Goal: Navigation & Orientation: Find specific page/section

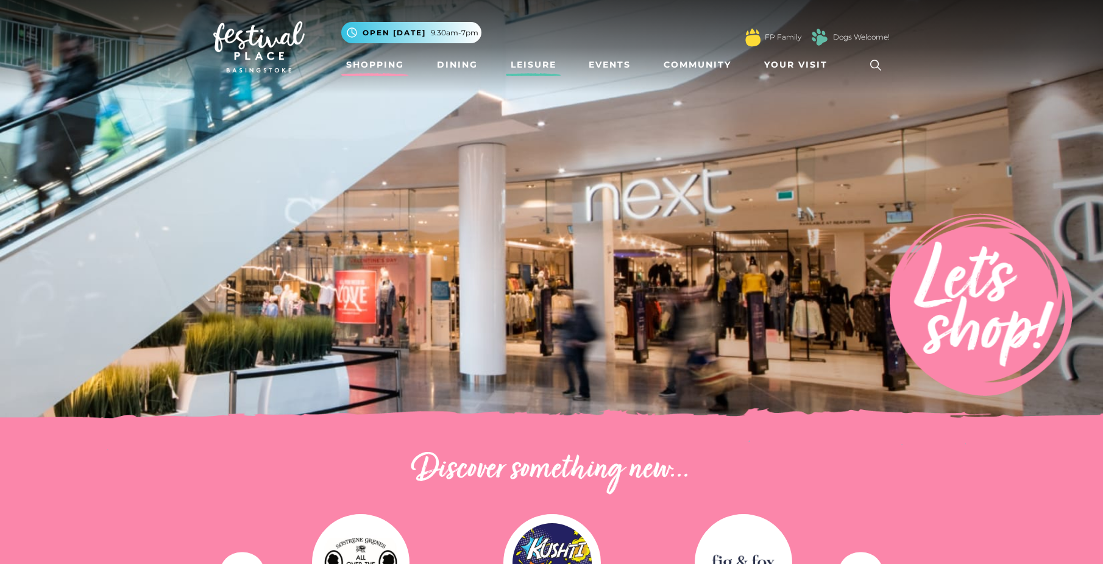
click at [527, 63] on link "Leisure" at bounding box center [533, 65] width 55 height 23
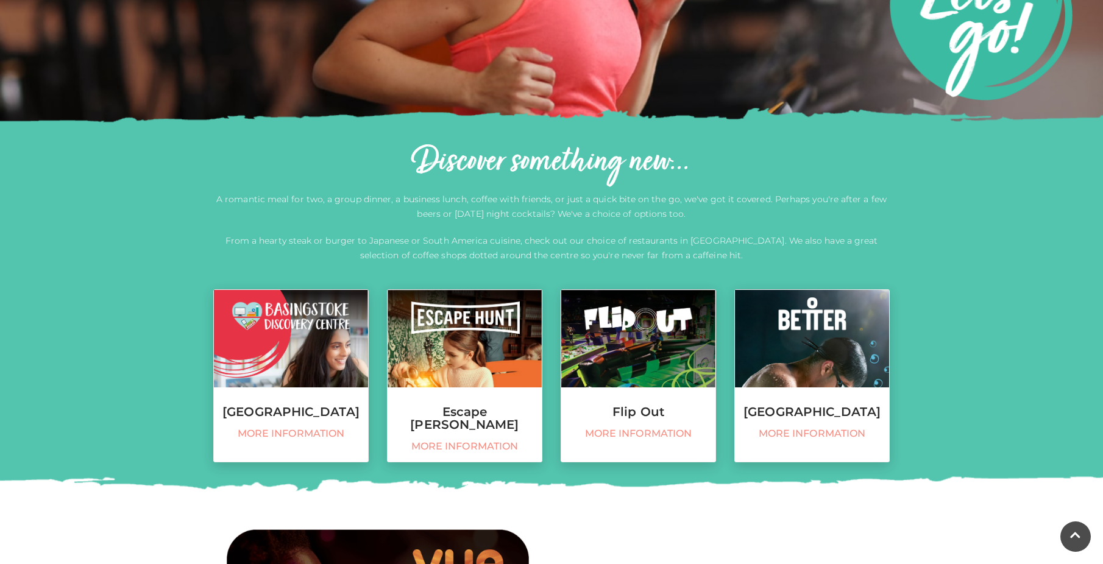
scroll to position [366, 0]
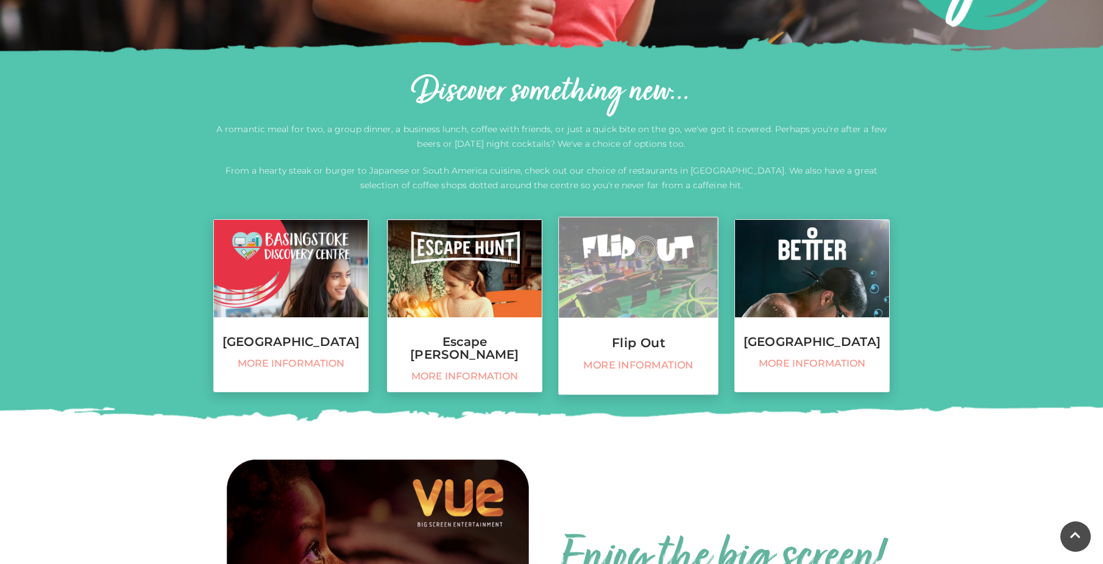
click at [630, 360] on span "More information" at bounding box center [639, 366] width 146 height 13
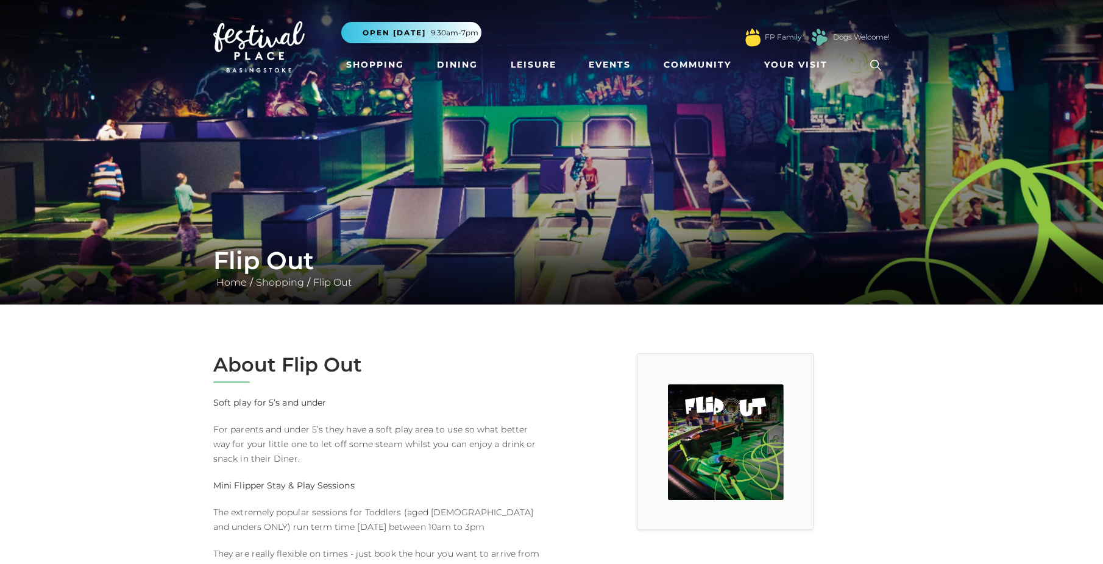
click at [234, 37] on img at bounding box center [258, 46] width 91 height 51
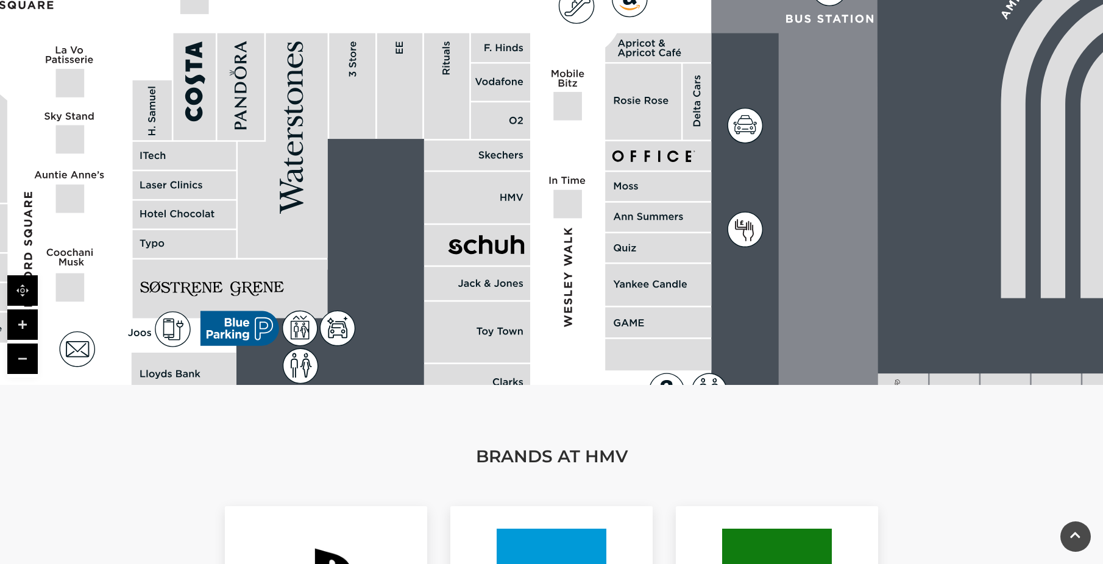
scroll to position [792, 0]
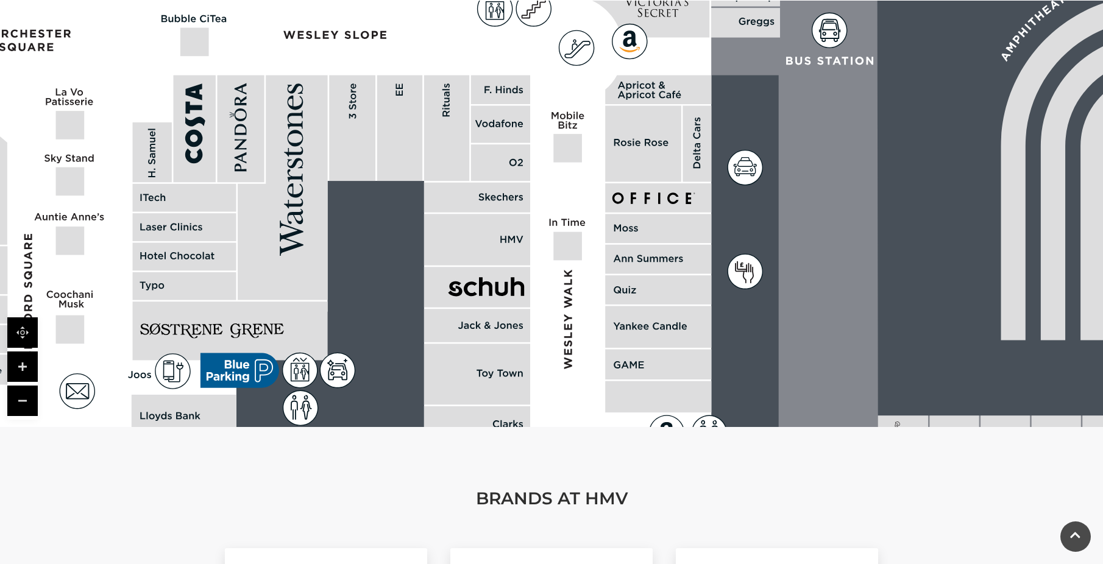
click at [289, 268] on polygon at bounding box center [283, 188] width 90 height 225
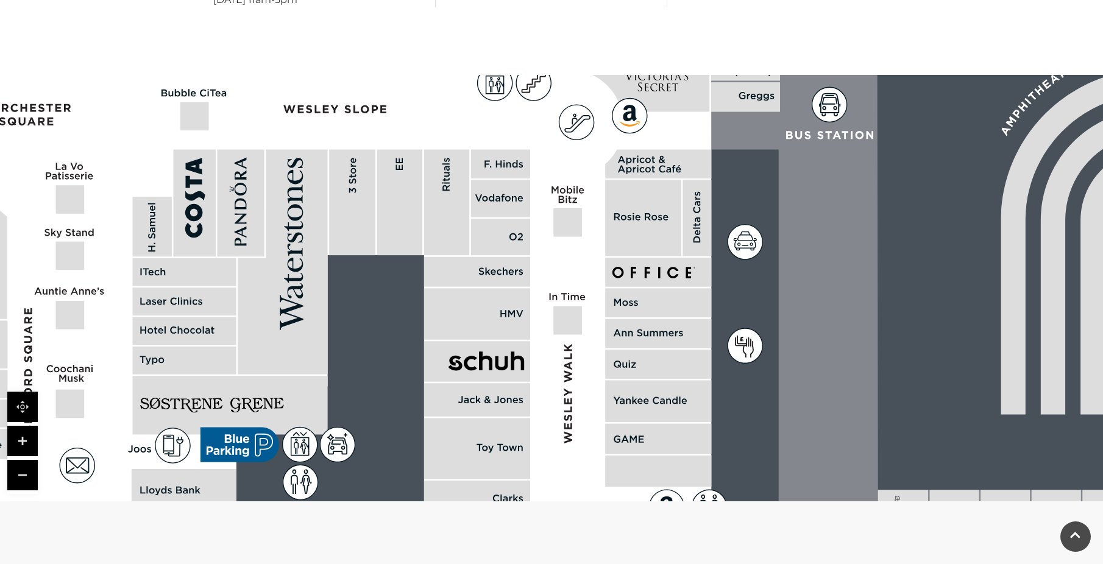
scroll to position [731, 0]
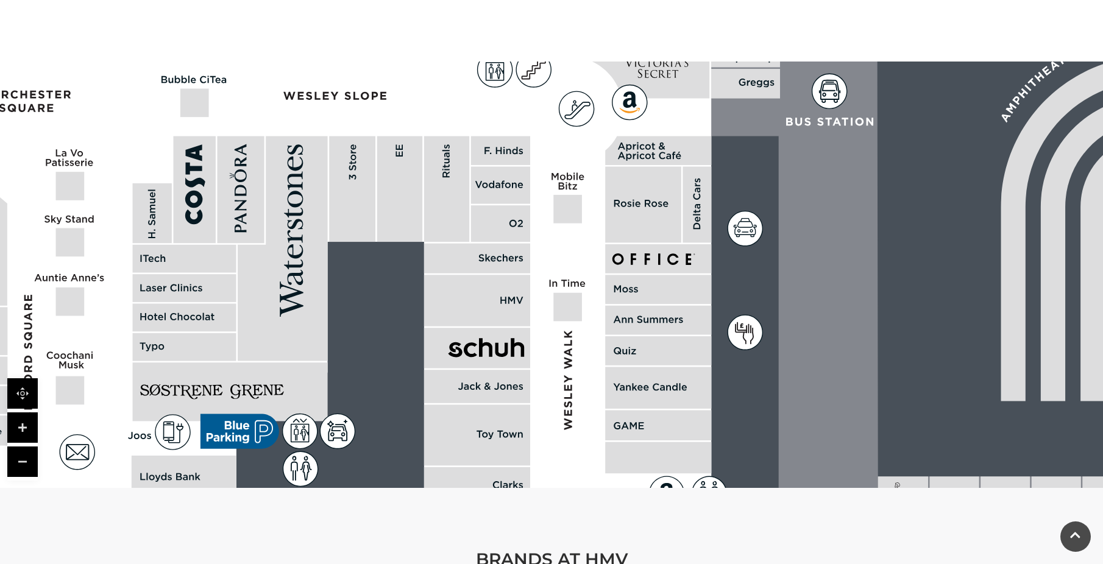
click at [23, 419] on link at bounding box center [22, 428] width 30 height 30
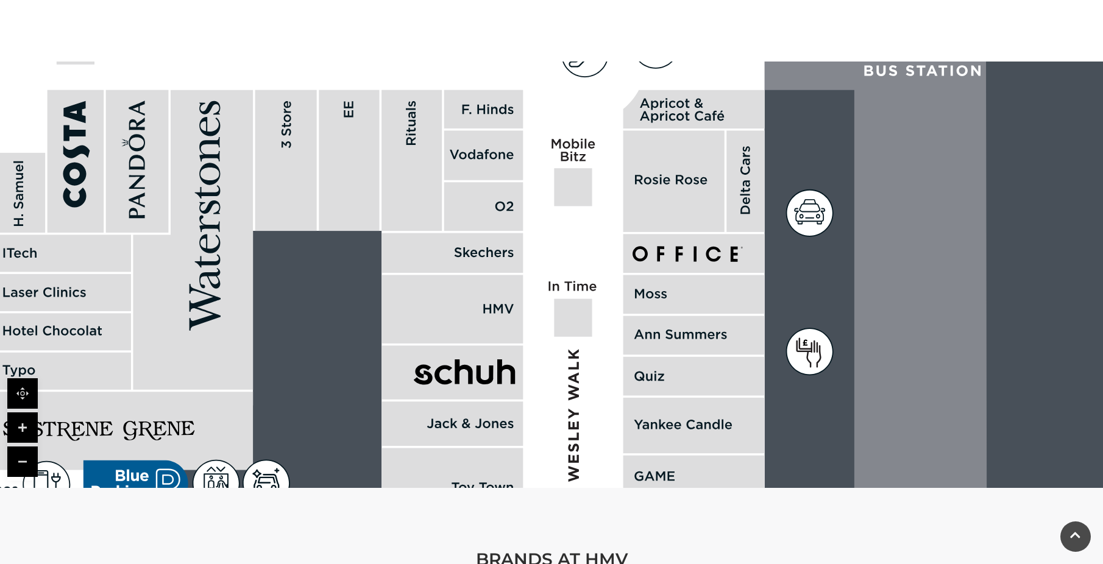
click at [18, 447] on link at bounding box center [22, 462] width 30 height 30
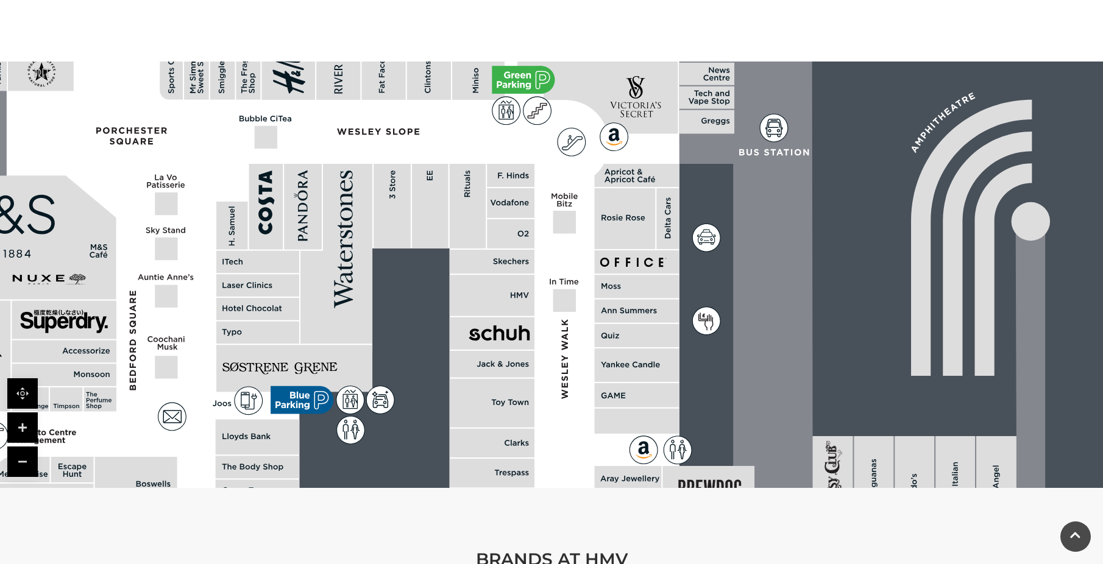
click at [18, 447] on link at bounding box center [22, 462] width 30 height 30
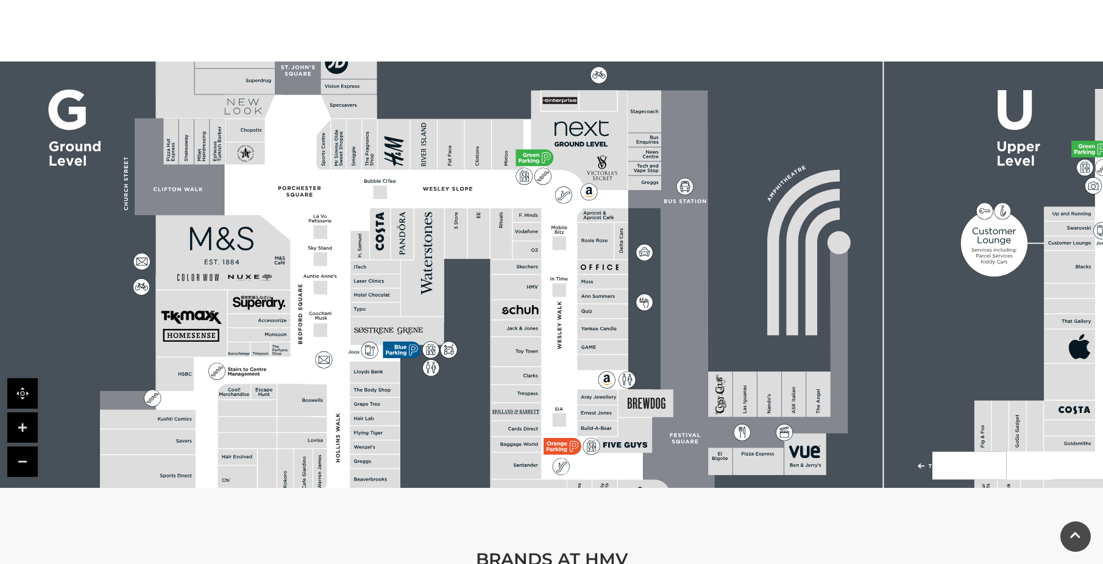
click at [18, 447] on link at bounding box center [22, 462] width 30 height 30
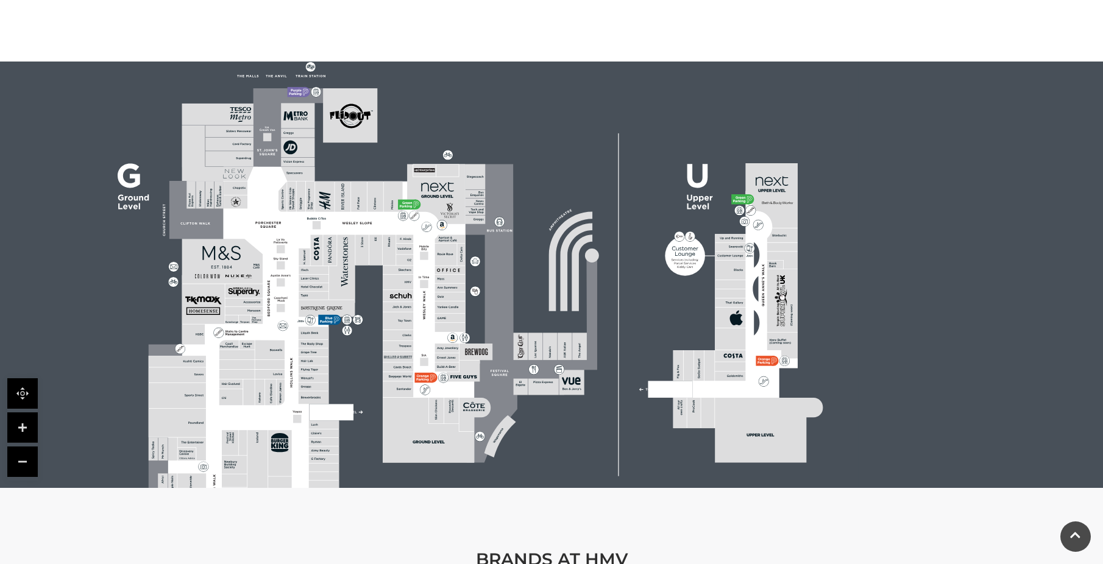
click at [24, 421] on link at bounding box center [22, 428] width 30 height 30
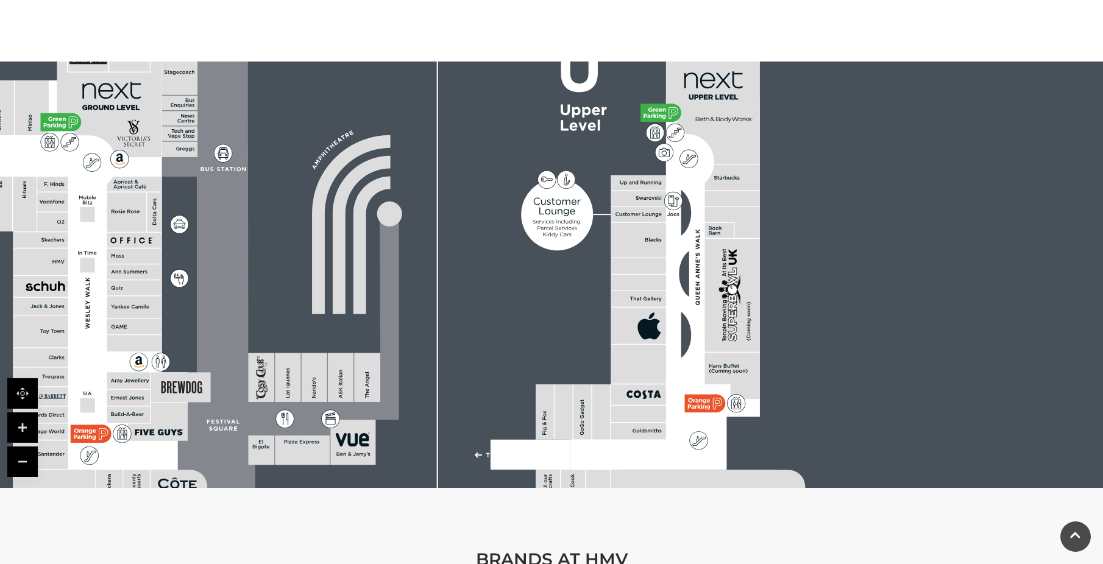
drag, startPoint x: 647, startPoint y: 354, endPoint x: 413, endPoint y: 328, distance: 236.1
click at [413, 328] on rect at bounding box center [170, 296] width 1397 height 985
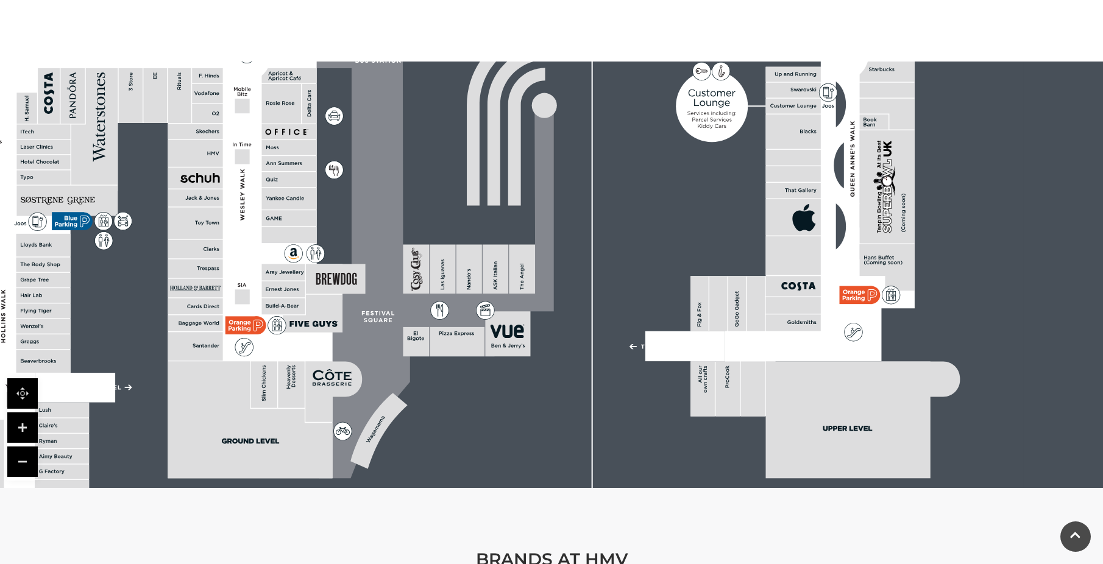
drag, startPoint x: 505, startPoint y: 424, endPoint x: 715, endPoint y: 274, distance: 259.1
click at [715, 274] on rect at bounding box center [324, 187] width 1397 height 985
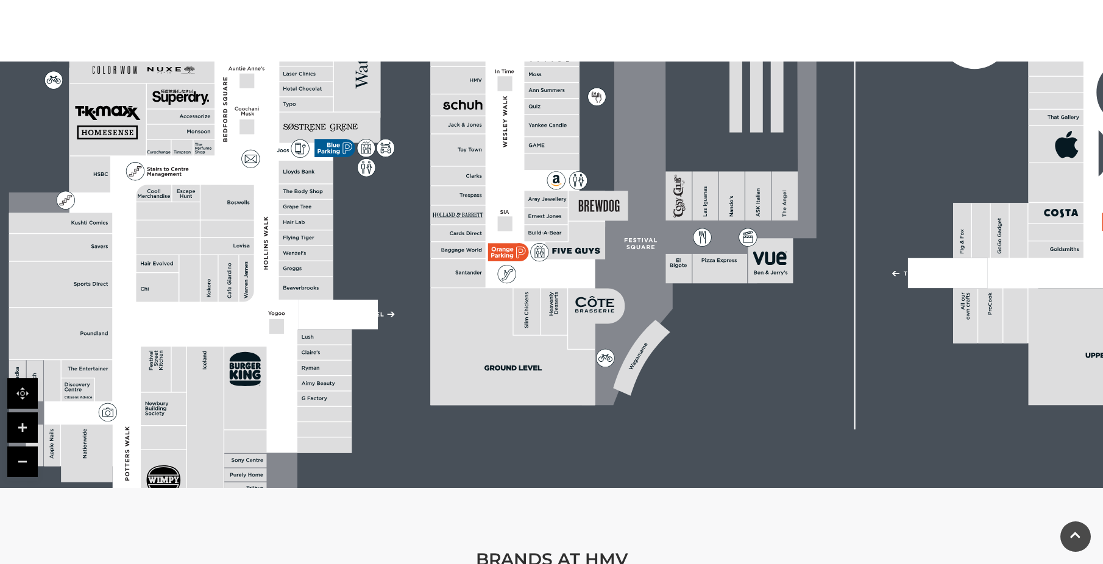
click at [517, 348] on polygon at bounding box center [512, 347] width 165 height 117
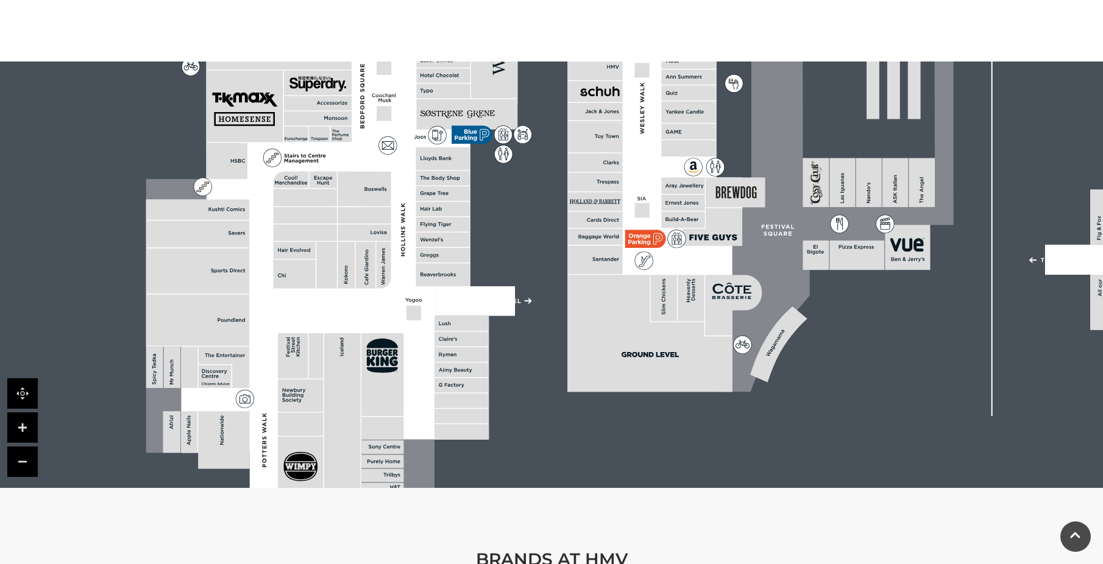
drag, startPoint x: 386, startPoint y: 408, endPoint x: 452, endPoint y: 394, distance: 66.7
click at [452, 394] on polygon at bounding box center [444, 174] width 596 height 691
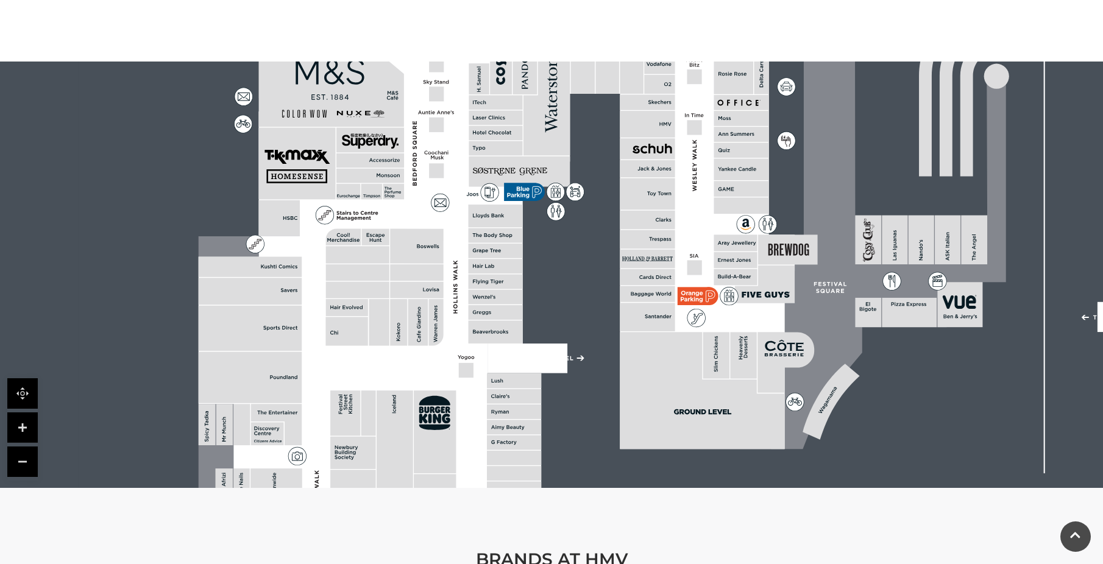
drag, startPoint x: 453, startPoint y: 322, endPoint x: 511, endPoint y: 447, distance: 137.9
click at [511, 404] on rect at bounding box center [514, 396] width 54 height 15
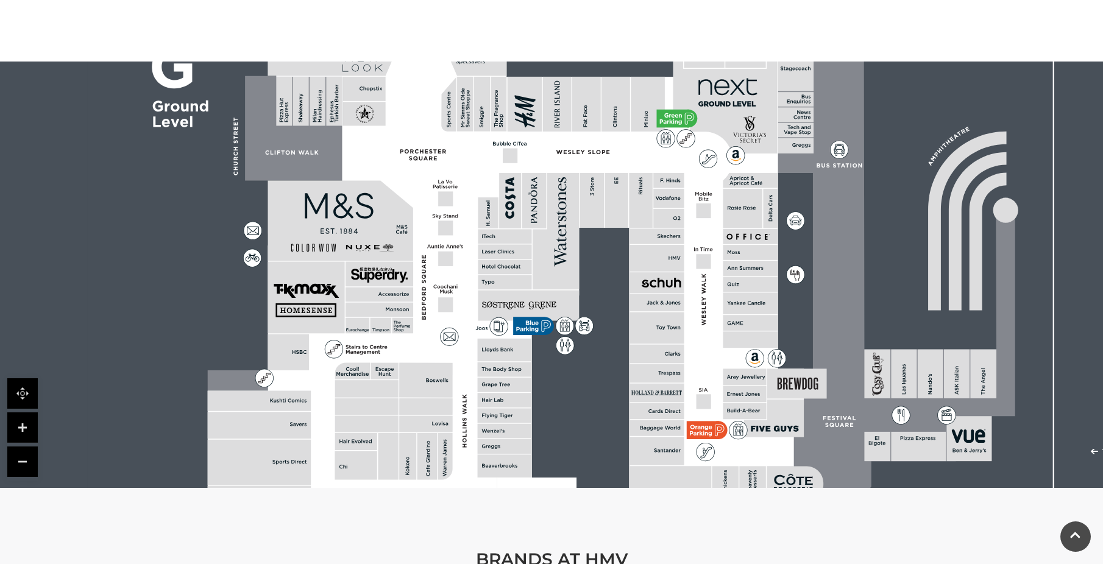
drag, startPoint x: 496, startPoint y: 338, endPoint x: 494, endPoint y: 397, distance: 59.8
click at [494, 397] on rect at bounding box center [505, 401] width 54 height 15
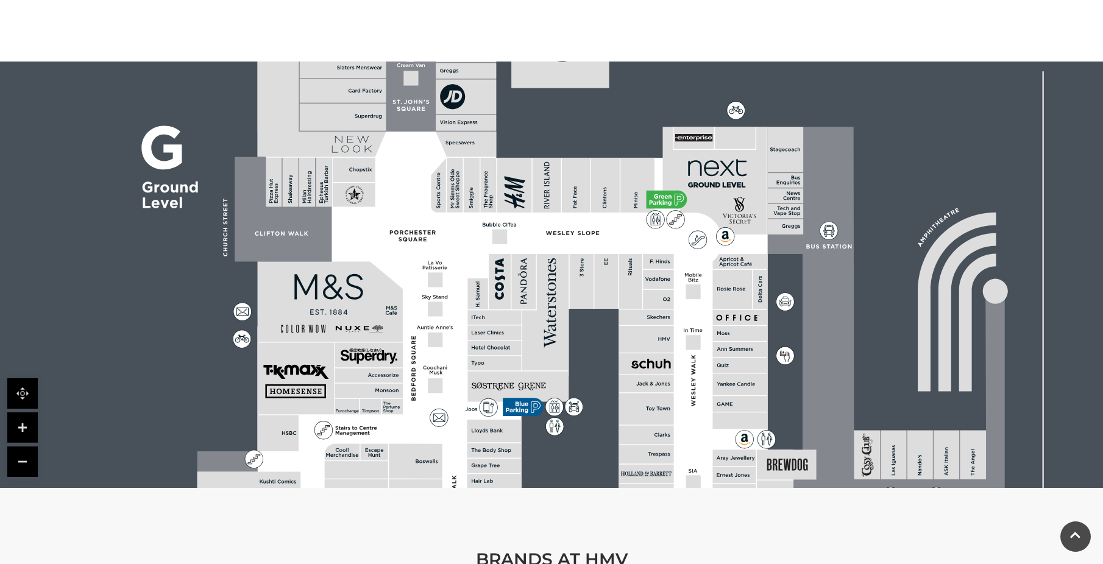
drag, startPoint x: 477, startPoint y: 293, endPoint x: 474, endPoint y: 332, distance: 39.1
click at [473, 361] on icon at bounding box center [473, 363] width 3 height 4
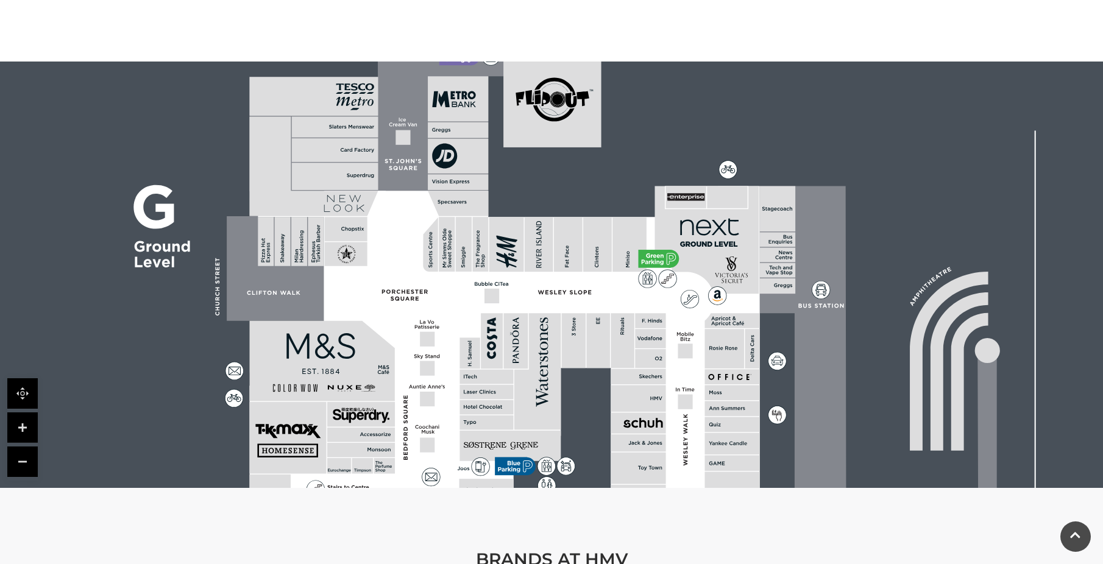
drag, startPoint x: 481, startPoint y: 302, endPoint x: 473, endPoint y: 371, distance: 69.3
click at [473, 385] on rect at bounding box center [486, 392] width 54 height 15
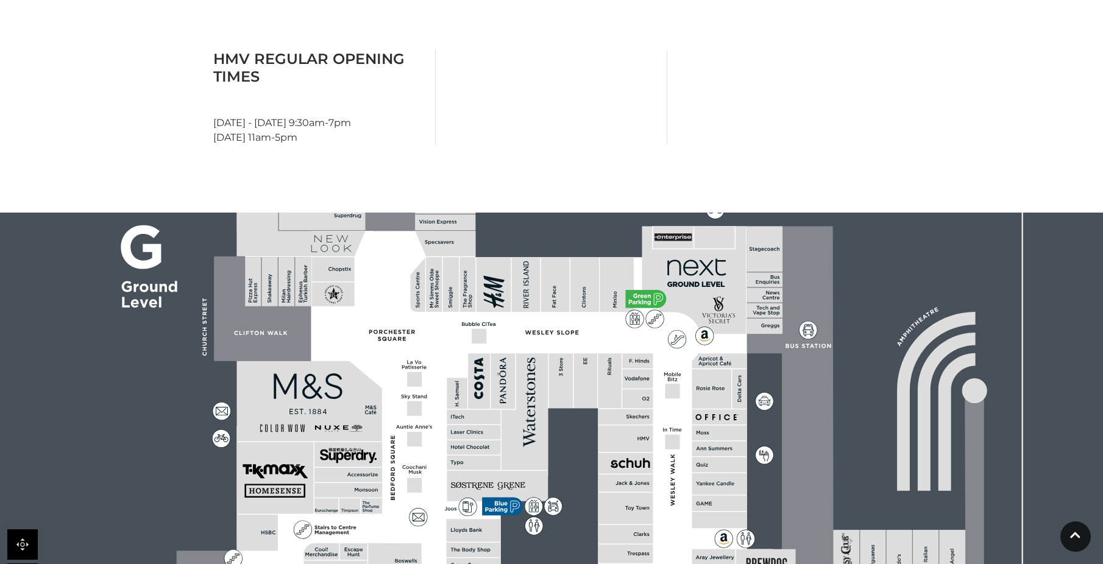
scroll to position [548, 0]
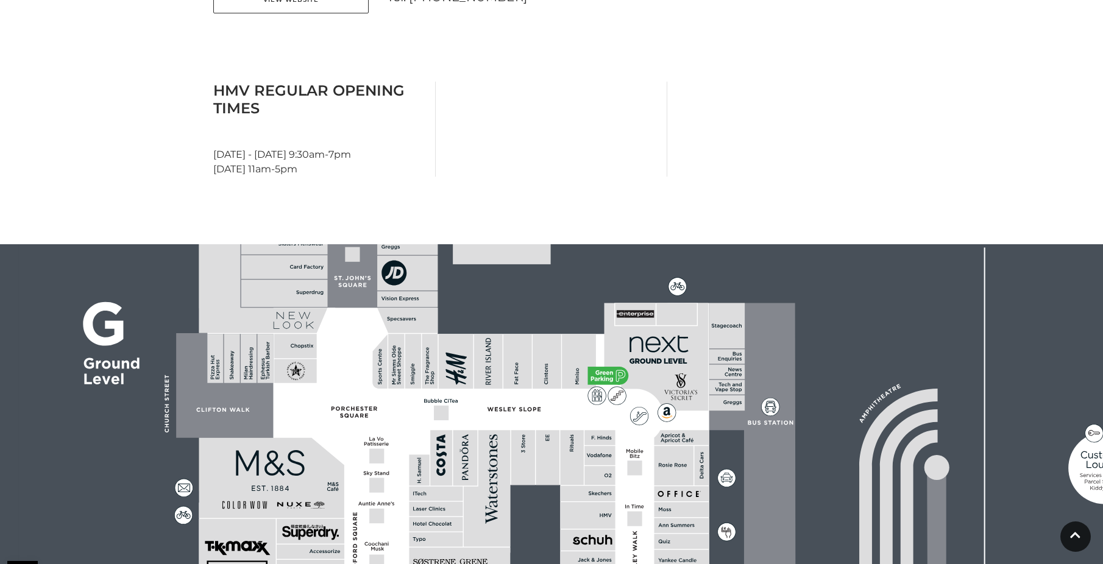
drag, startPoint x: 765, startPoint y: 227, endPoint x: 707, endPoint y: 397, distance: 179.0
click at [709, 364] on rect at bounding box center [727, 357] width 36 height 15
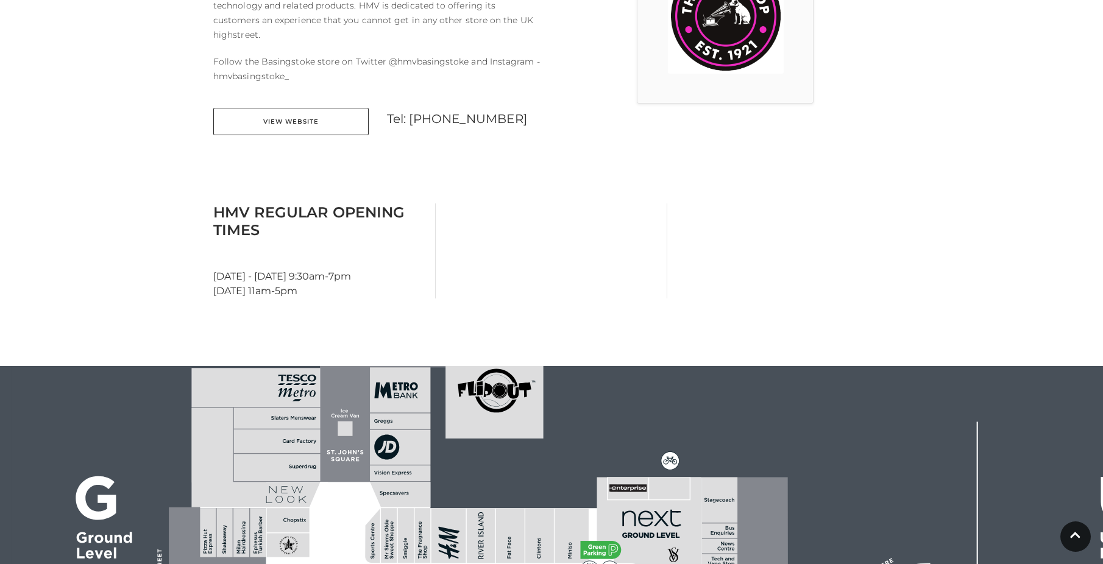
scroll to position [488, 0]
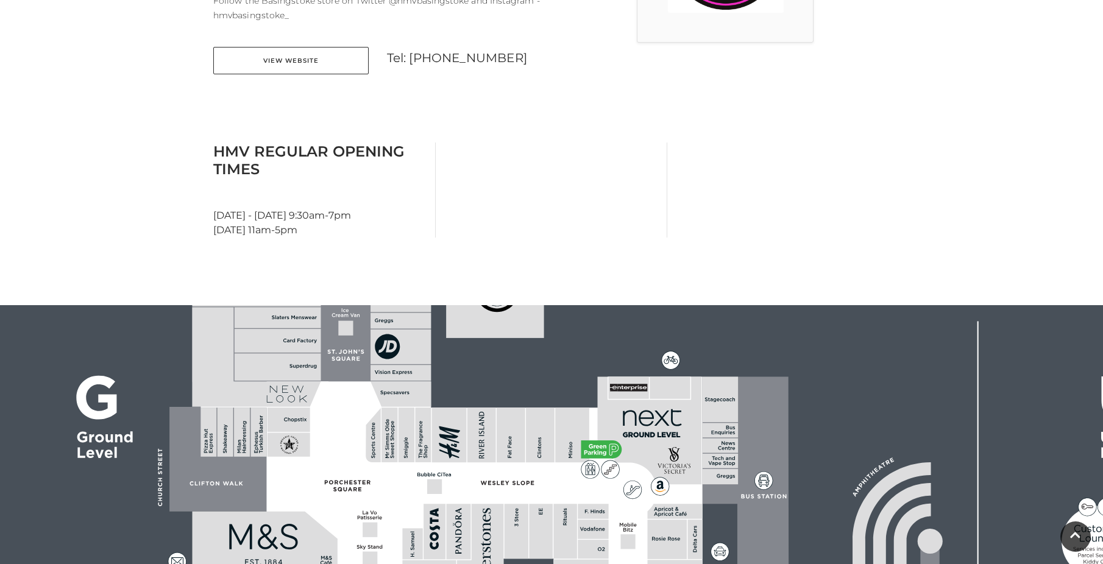
drag, startPoint x: 513, startPoint y: 461, endPoint x: 502, endPoint y: 368, distance: 93.3
click at [503, 408] on rect at bounding box center [511, 435] width 29 height 55
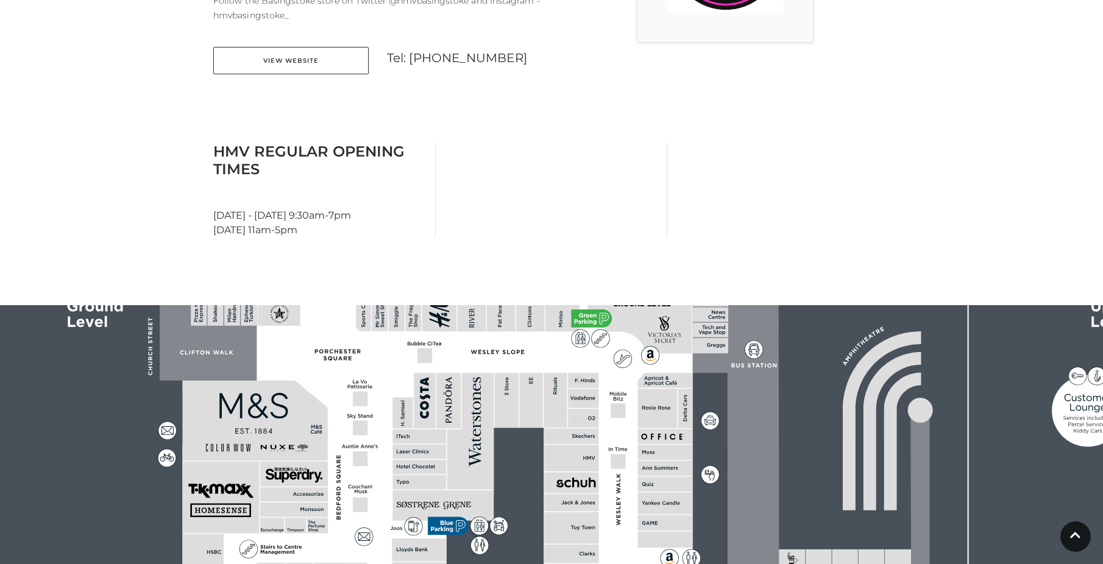
drag, startPoint x: 494, startPoint y: 439, endPoint x: 497, endPoint y: 356, distance: 82.3
click at [497, 374] on rect at bounding box center [507, 401] width 24 height 55
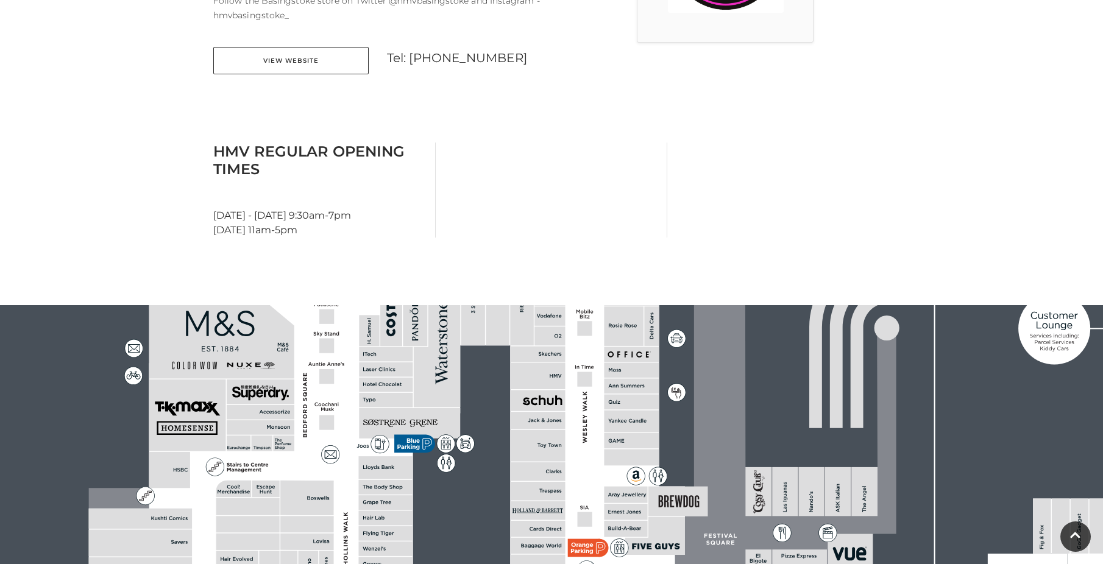
drag, startPoint x: 477, startPoint y: 441, endPoint x: 442, endPoint y: 356, distance: 91.0
click at [445, 353] on polygon at bounding box center [437, 349] width 46 height 116
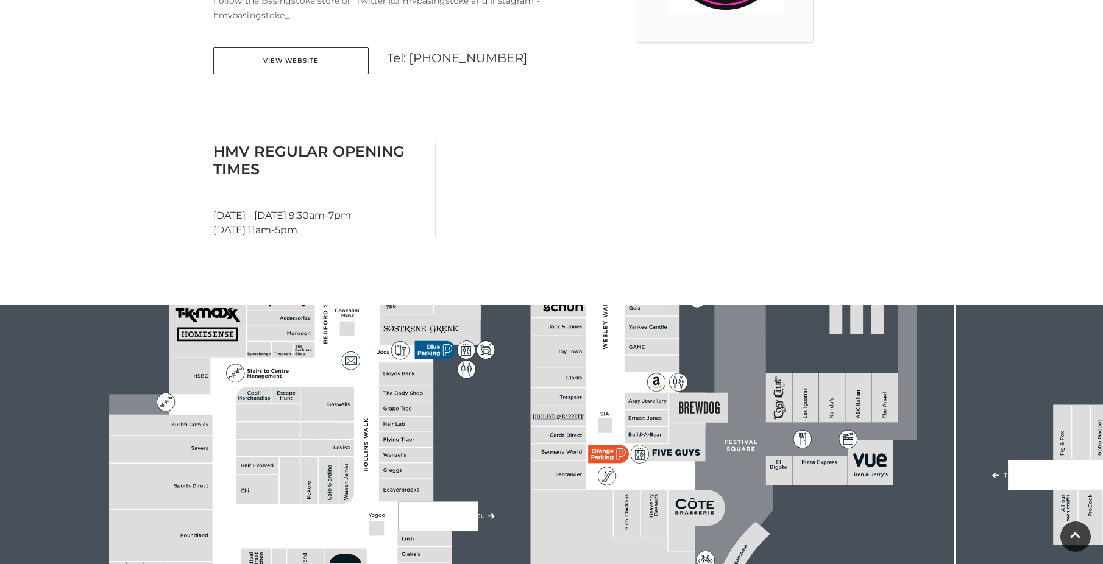
drag, startPoint x: 419, startPoint y: 440, endPoint x: 435, endPoint y: 356, distance: 85.7
click at [435, 356] on rect at bounding box center [687, 316] width 1397 height 985
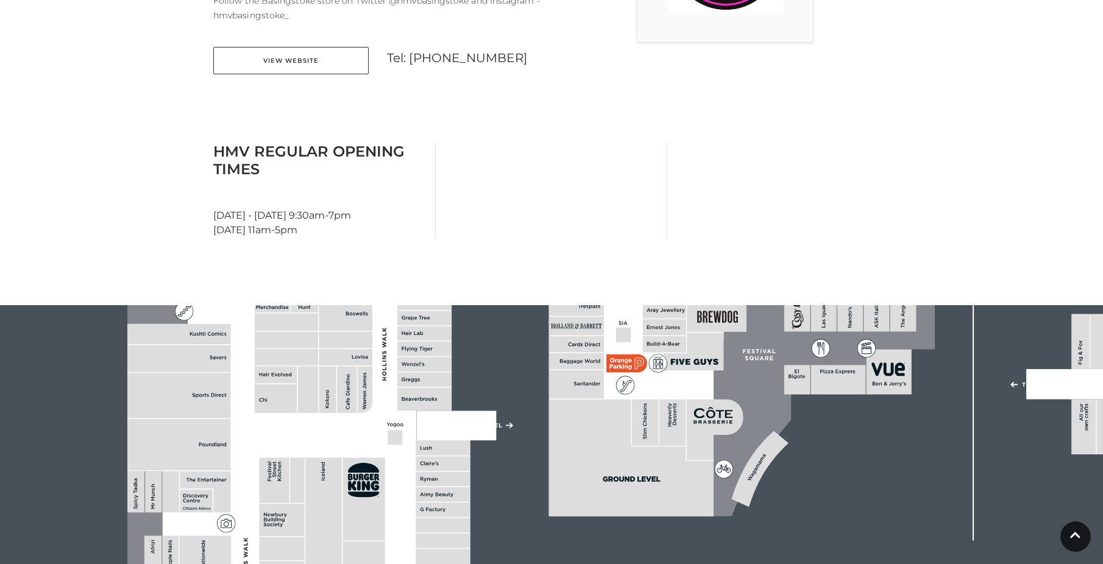
drag, startPoint x: 458, startPoint y: 356, endPoint x: 452, endPoint y: 408, distance: 52.8
click at [456, 358] on rect at bounding box center [705, 225] width 1397 height 985
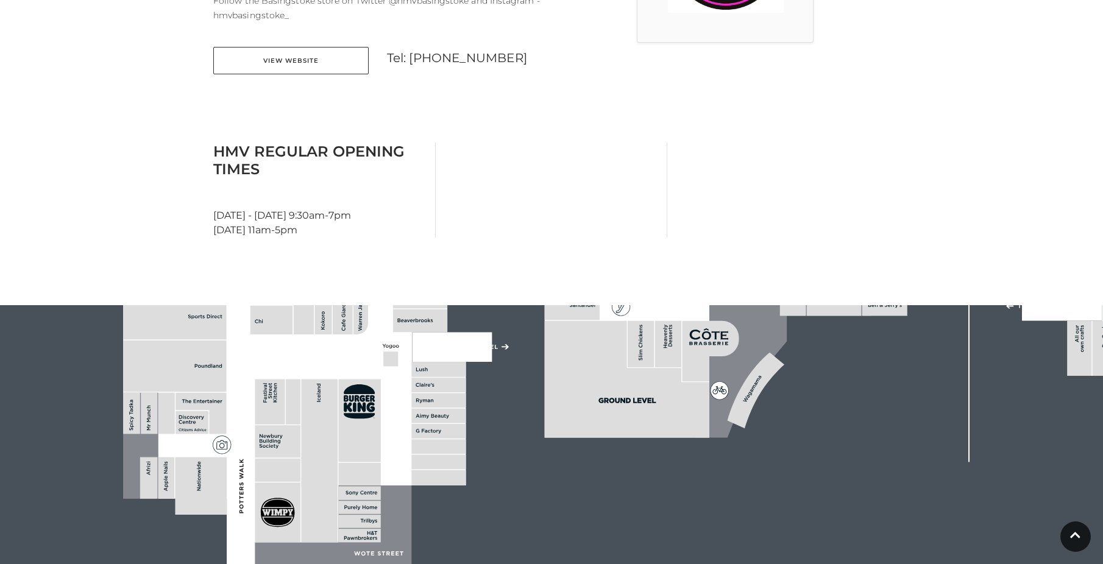
drag, startPoint x: 461, startPoint y: 438, endPoint x: 467, endPoint y: 349, distance: 88.5
click at [467, 349] on rect at bounding box center [701, 146] width 1397 height 985
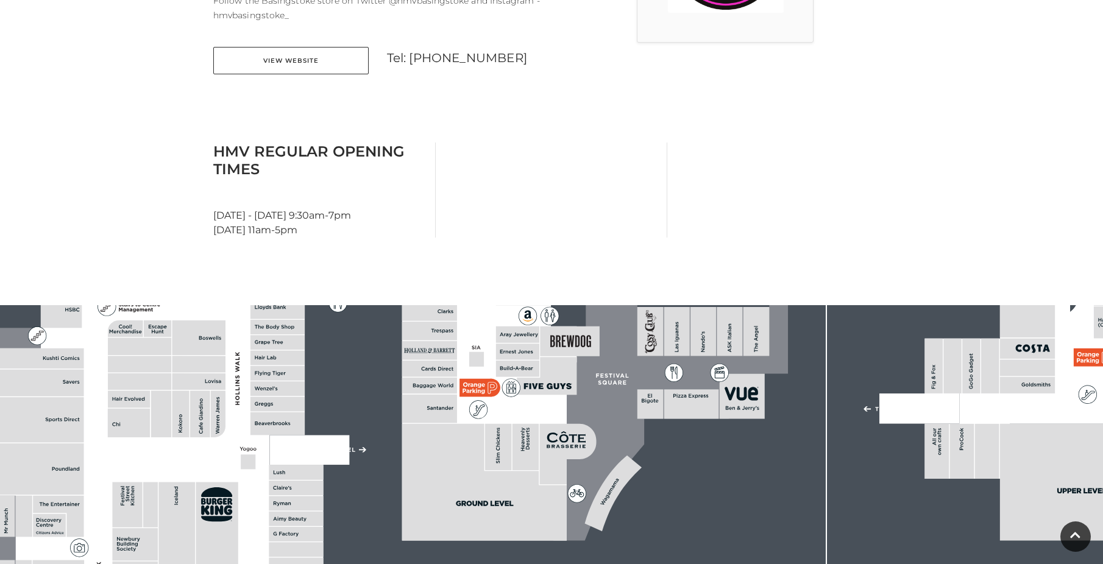
drag, startPoint x: 522, startPoint y: 415, endPoint x: 379, endPoint y: 518, distance: 175.9
click at [379, 518] on rect at bounding box center [558, 249] width 1397 height 985
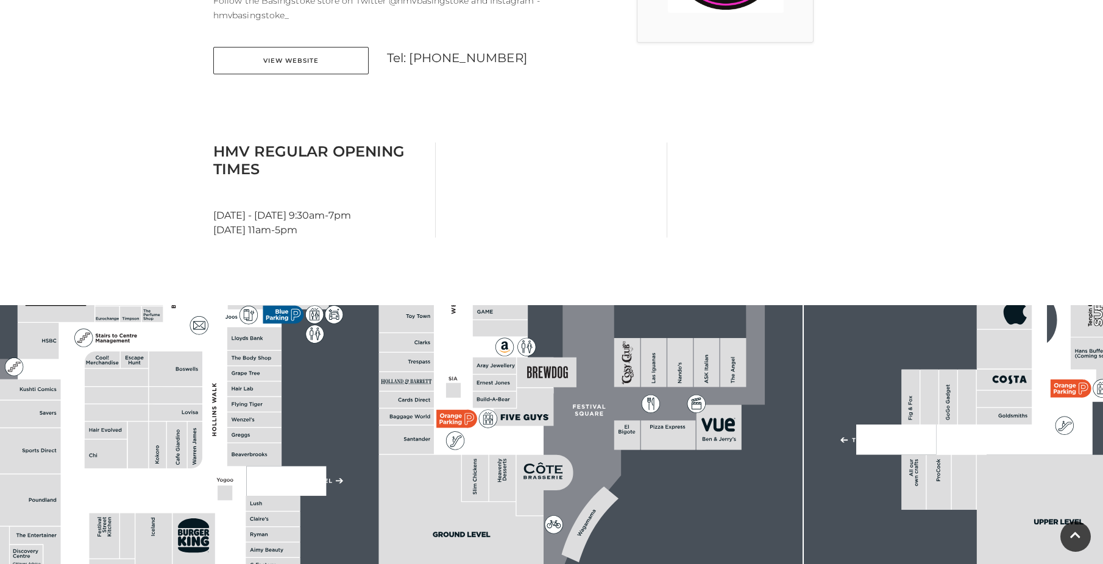
drag, startPoint x: 506, startPoint y: 486, endPoint x: 485, endPoint y: 528, distance: 47.1
click at [485, 528] on polygon at bounding box center [461, 513] width 165 height 117
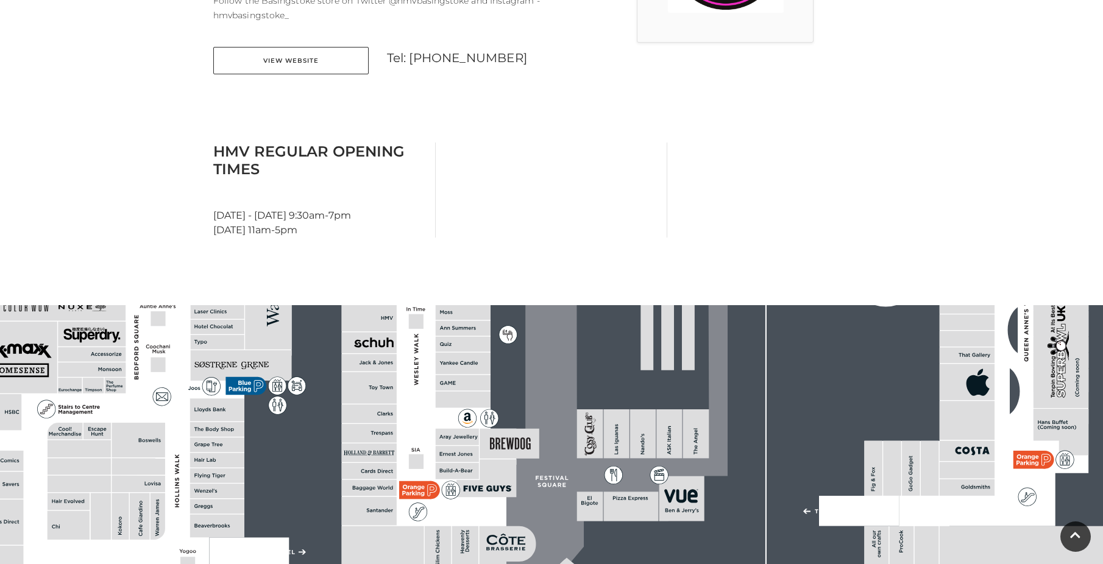
drag, startPoint x: 494, startPoint y: 477, endPoint x: 480, endPoint y: 508, distance: 34.1
click at [480, 508] on polygon at bounding box center [218, 425] width 596 height 691
drag, startPoint x: 488, startPoint y: 453, endPoint x: 478, endPoint y: 512, distance: 60.0
click at [478, 498] on polygon at bounding box center [486, 479] width 60 height 38
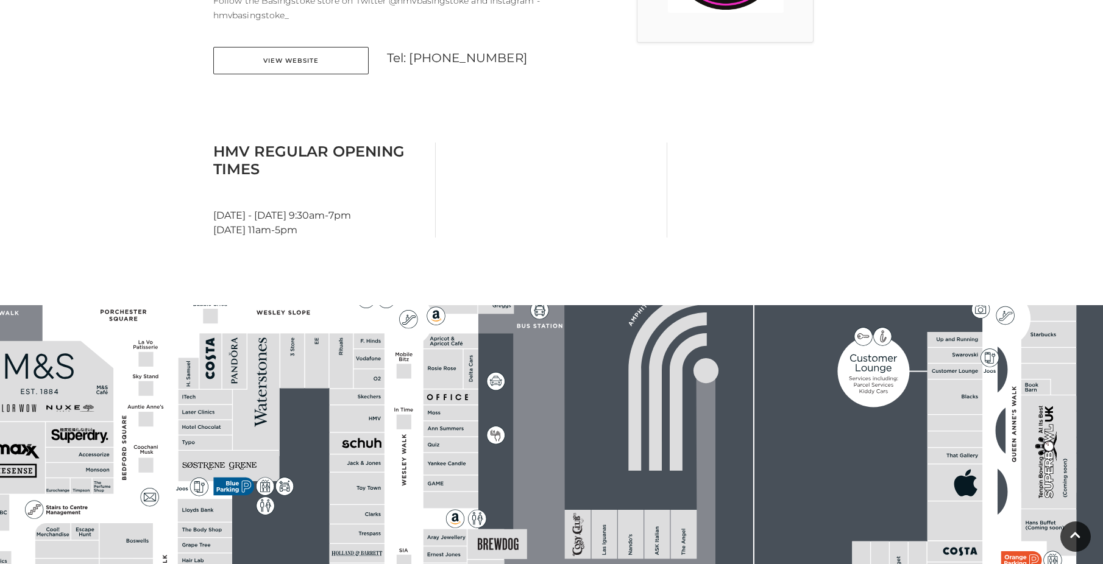
drag, startPoint x: 475, startPoint y: 490, endPoint x: 474, endPoint y: 526, distance: 36.0
click at [474, 530] on rect at bounding box center [497, 545] width 60 height 30
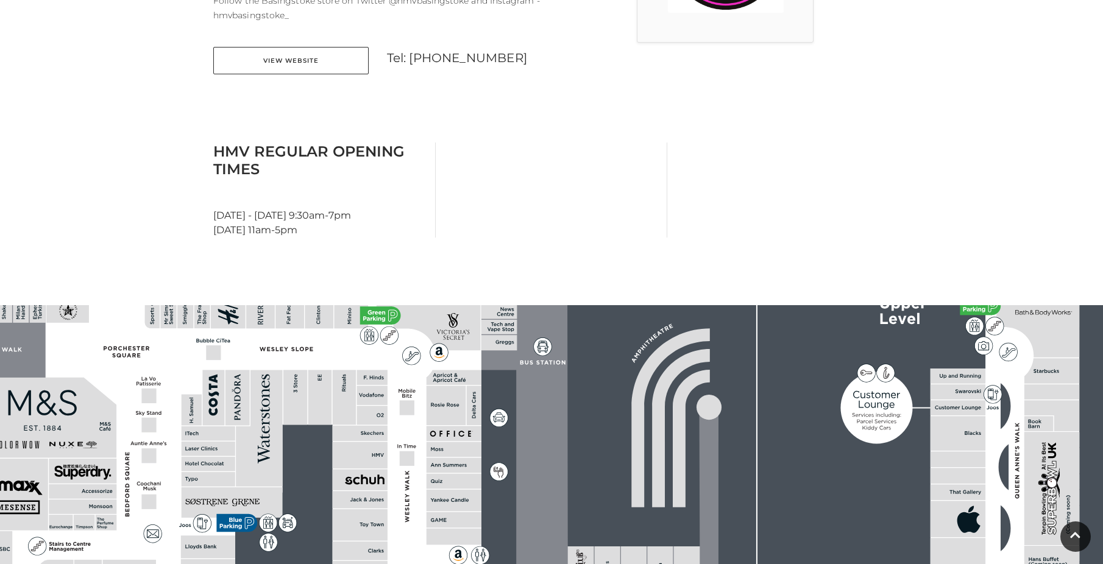
drag, startPoint x: 474, startPoint y: 526, endPoint x: 474, endPoint y: 569, distance: 43.3
click at [474, 564] on html "Skip to Navigation Skip to Content Toggle navigation .st5{fill:none;stroke:#FFF…" at bounding box center [551, 424] width 1103 height 1824
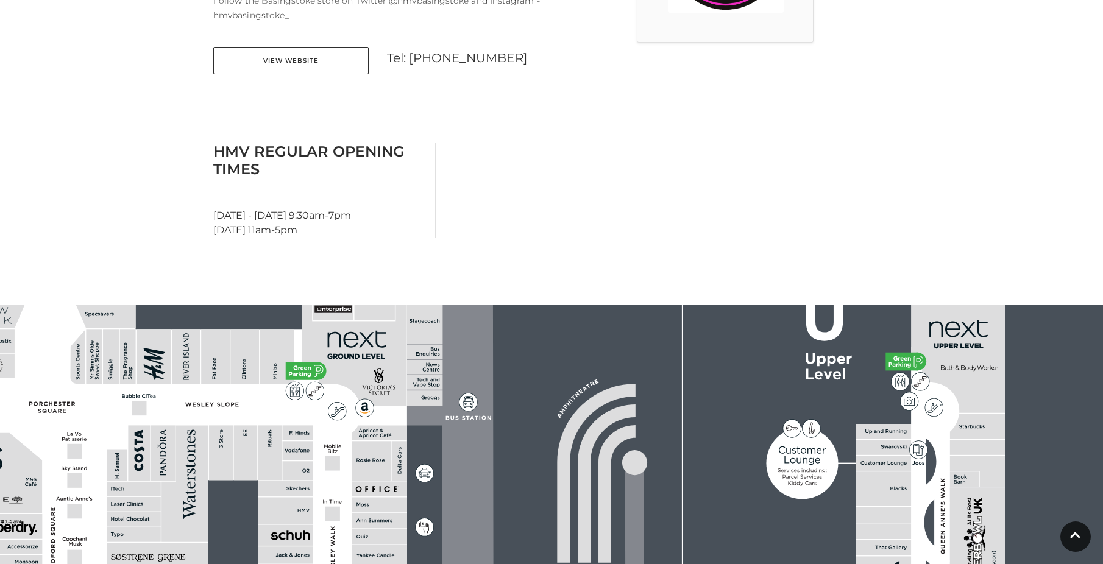
drag, startPoint x: 480, startPoint y: 488, endPoint x: 405, endPoint y: 543, distance: 93.2
click at [405, 545] on rect at bounding box center [379, 556] width 55 height 22
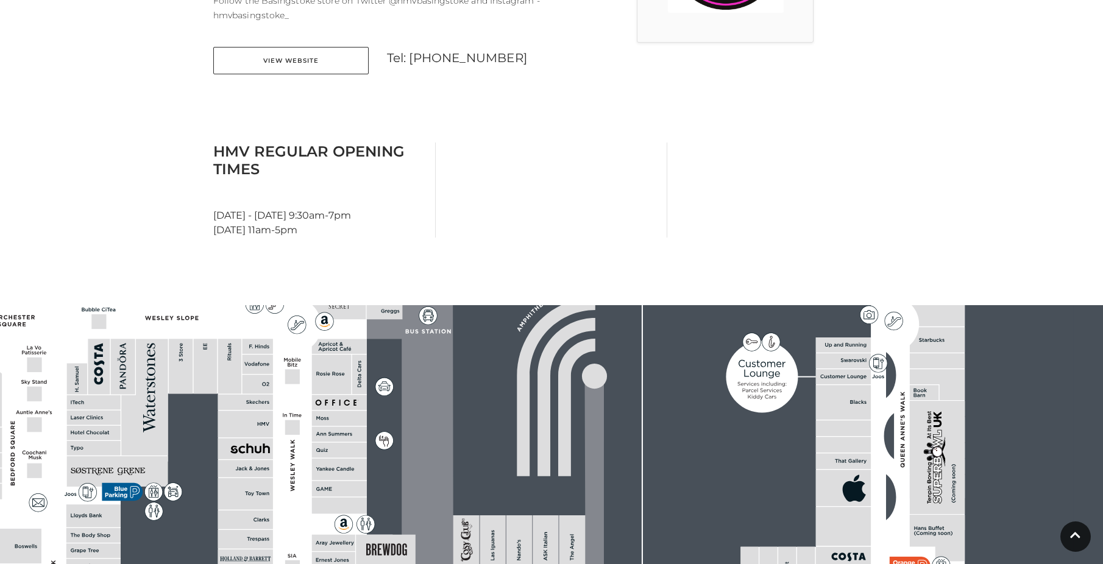
drag, startPoint x: 661, startPoint y: 495, endPoint x: 618, endPoint y: 404, distance: 100.3
click at [618, 404] on rect at bounding box center [374, 458] width 1397 height 985
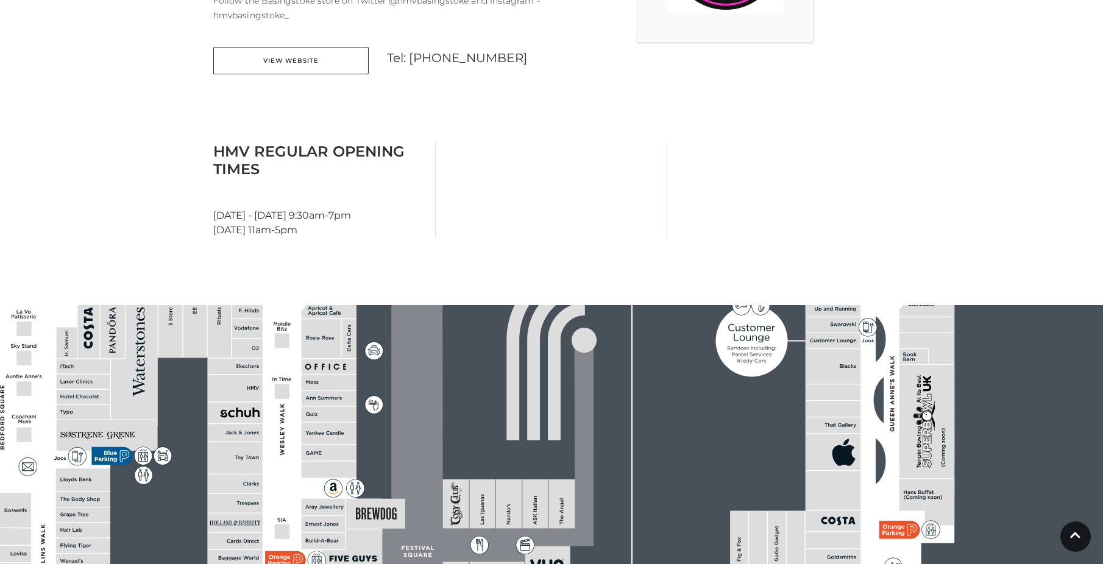
drag, startPoint x: 649, startPoint y: 445, endPoint x: 642, endPoint y: 413, distance: 33.1
click at [642, 413] on rect at bounding box center [364, 422] width 1397 height 985
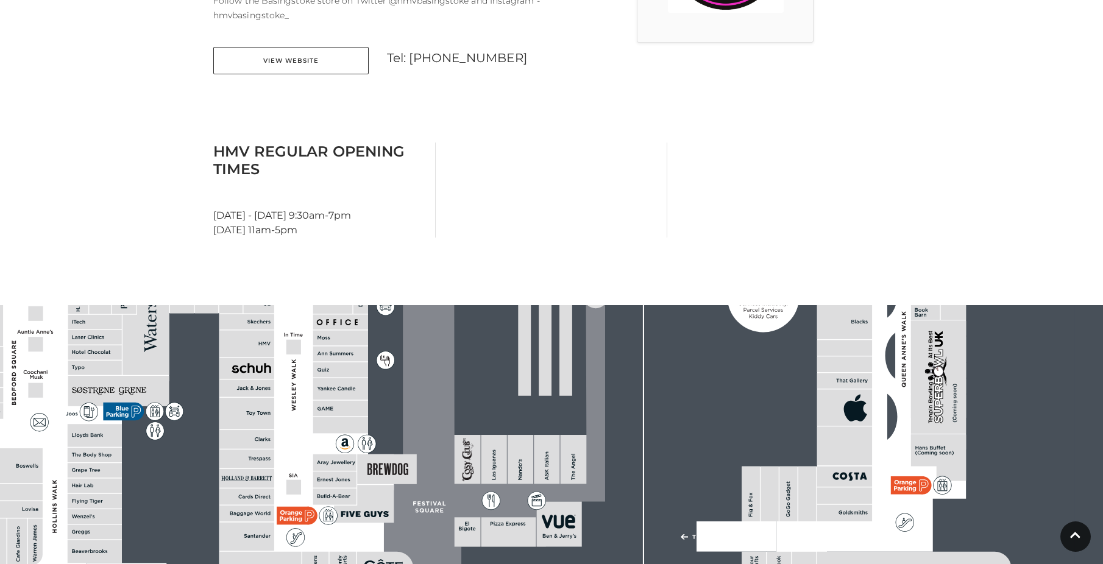
drag, startPoint x: 674, startPoint y: 483, endPoint x: 686, endPoint y: 439, distance: 46.0
click at [686, 439] on rect at bounding box center [376, 377] width 1397 height 985
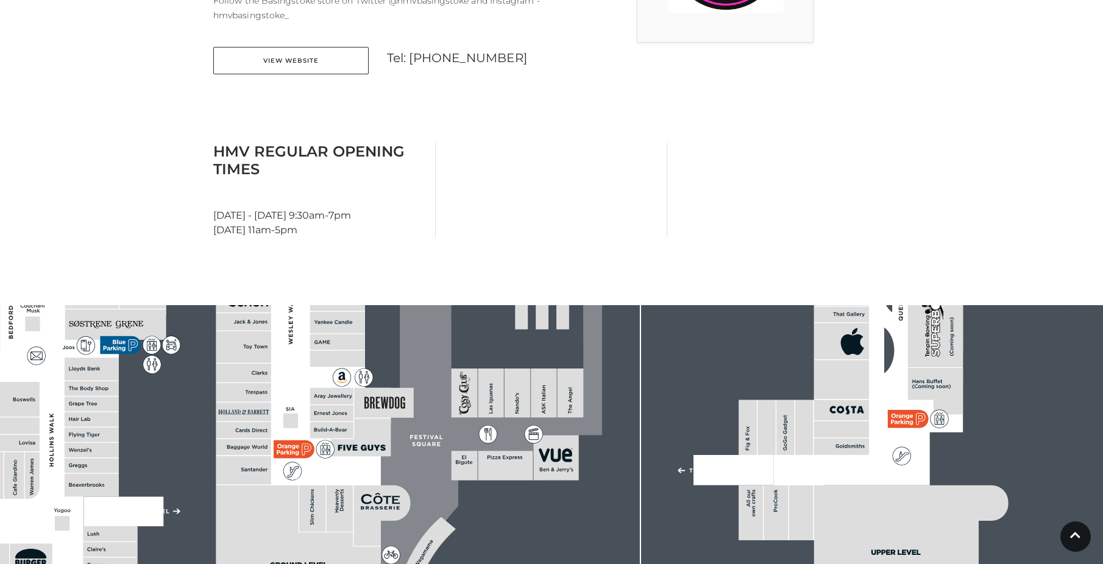
drag, startPoint x: 732, startPoint y: 487, endPoint x: 718, endPoint y: 397, distance: 91.3
click at [721, 395] on rect at bounding box center [373, 311] width 1397 height 985
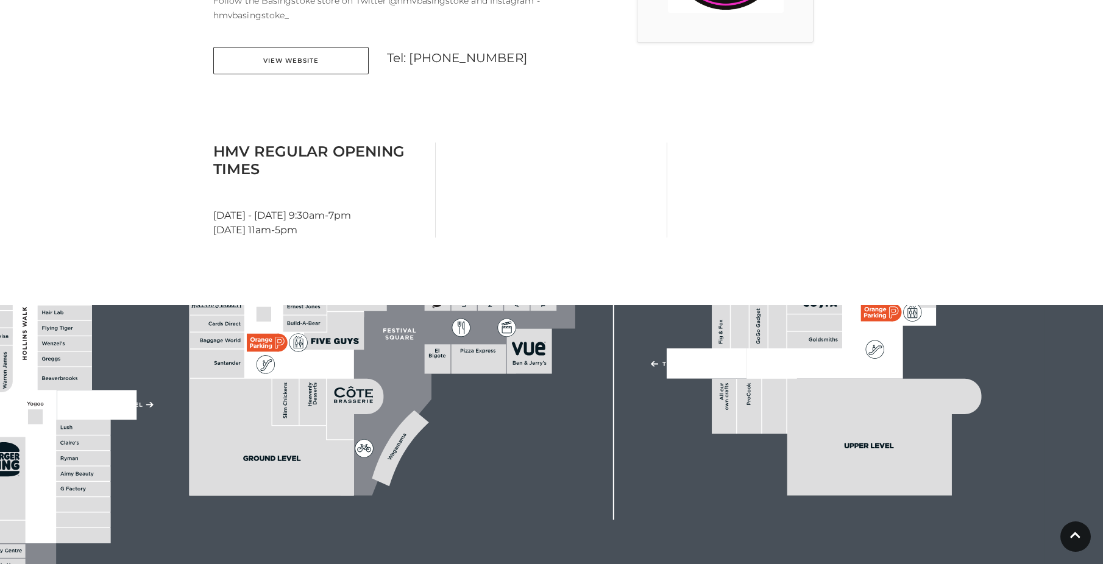
drag, startPoint x: 697, startPoint y: 333, endPoint x: 630, endPoint y: 367, distance: 74.7
click at [699, 352] on rect at bounding box center [707, 364] width 80 height 30
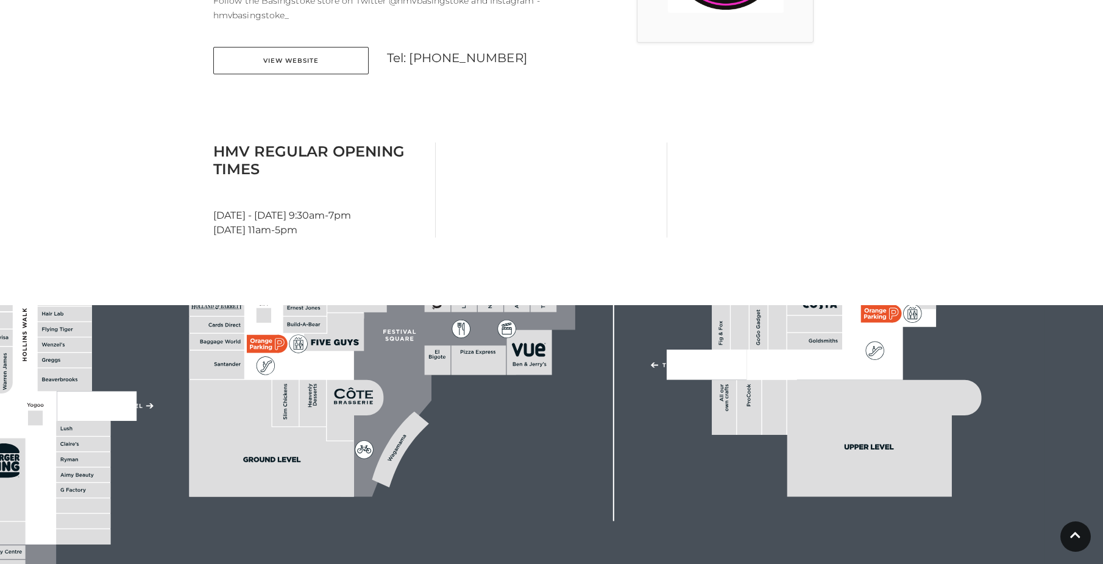
drag, startPoint x: 480, startPoint y: 406, endPoint x: 529, endPoint y: 428, distance: 53.5
click at [529, 428] on rect at bounding box center [346, 206] width 1397 height 985
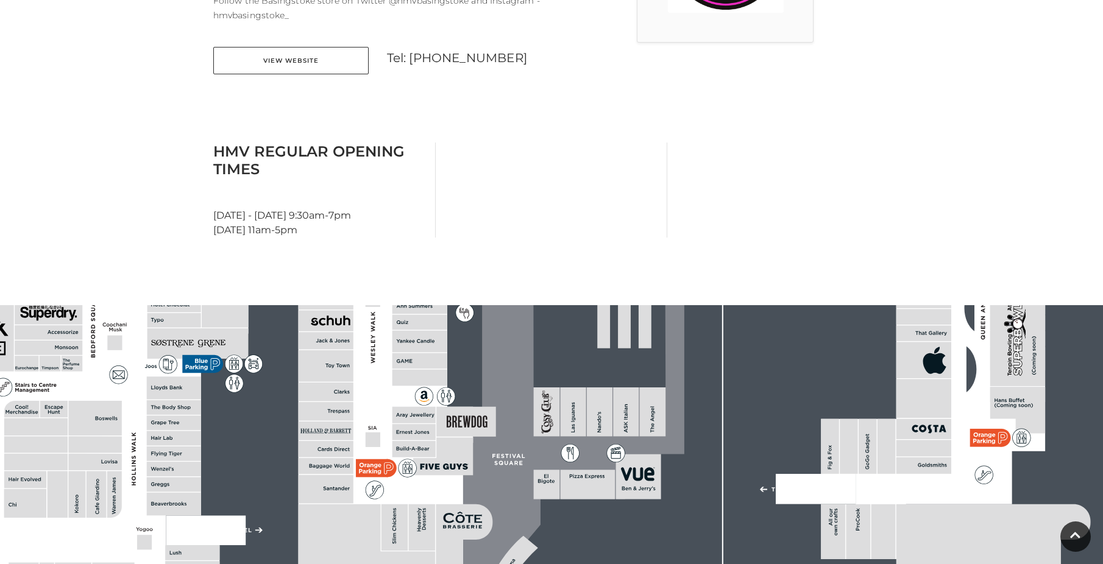
drag, startPoint x: 584, startPoint y: 485, endPoint x: 600, endPoint y: 512, distance: 31.7
click at [600, 512] on rect at bounding box center [455, 330] width 1397 height 985
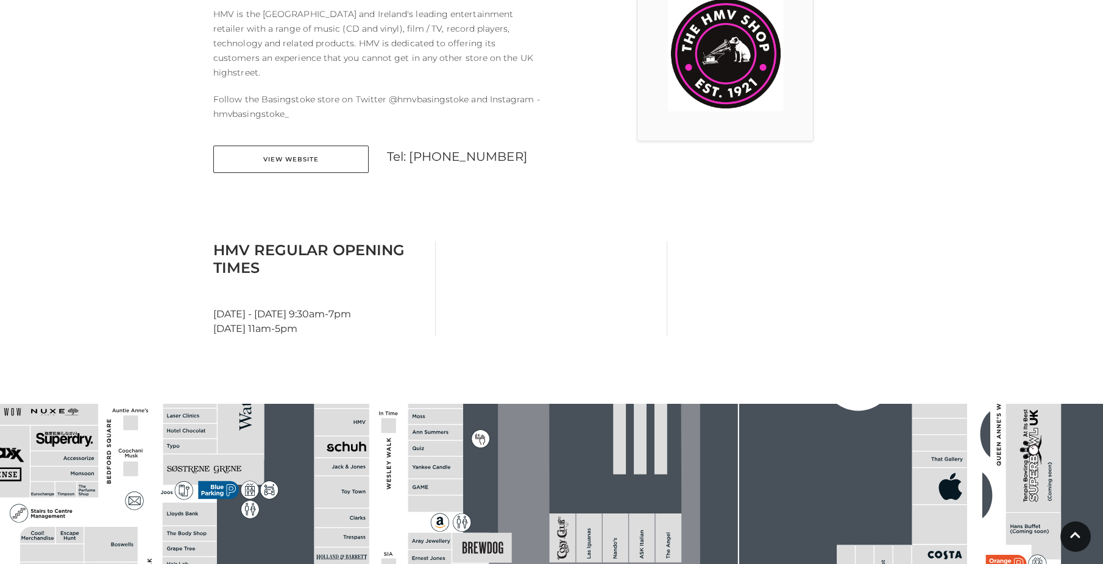
scroll to position [392, 0]
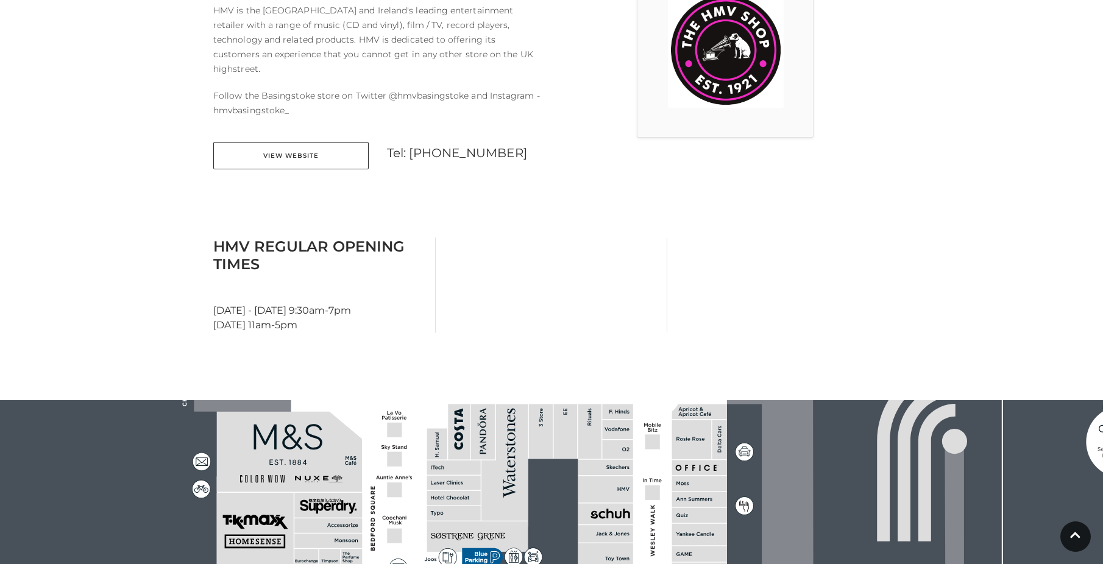
drag, startPoint x: 325, startPoint y: 459, endPoint x: 578, endPoint y: 519, distance: 259.7
click at [578, 519] on rect at bounding box center [735, 523] width 1397 height 985
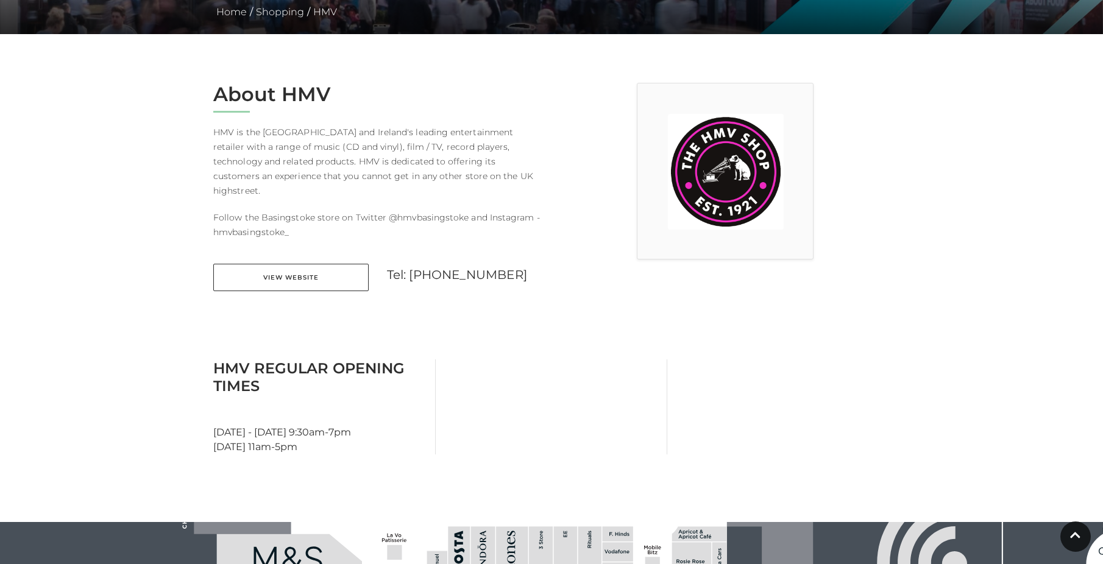
drag, startPoint x: 626, startPoint y: 497, endPoint x: 631, endPoint y: 478, distance: 19.5
click at [625, 499] on main "HMV Home / Shopping / HMV About HMV HMV is the UK and Ireland's leading enterta…" at bounding box center [551, 508] width 1103 height 1558
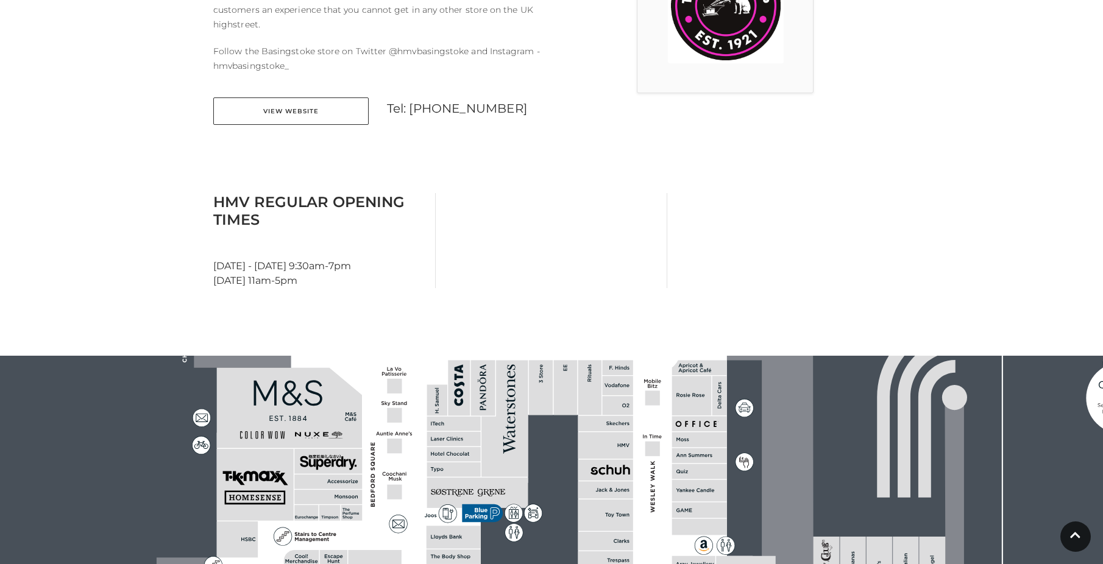
scroll to position [453, 0]
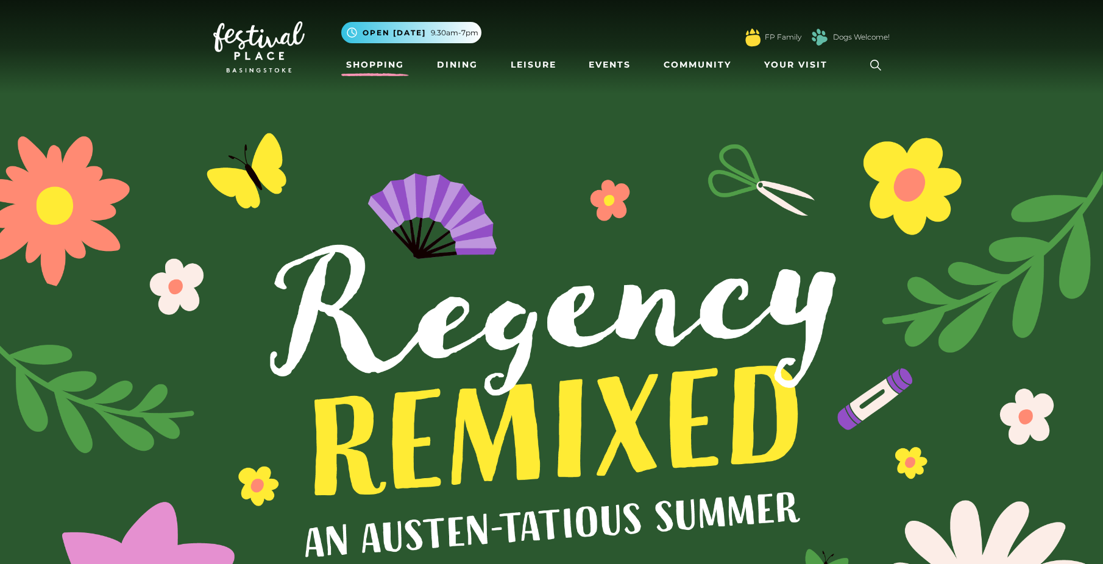
click at [356, 66] on link "Shopping" at bounding box center [375, 65] width 68 height 23
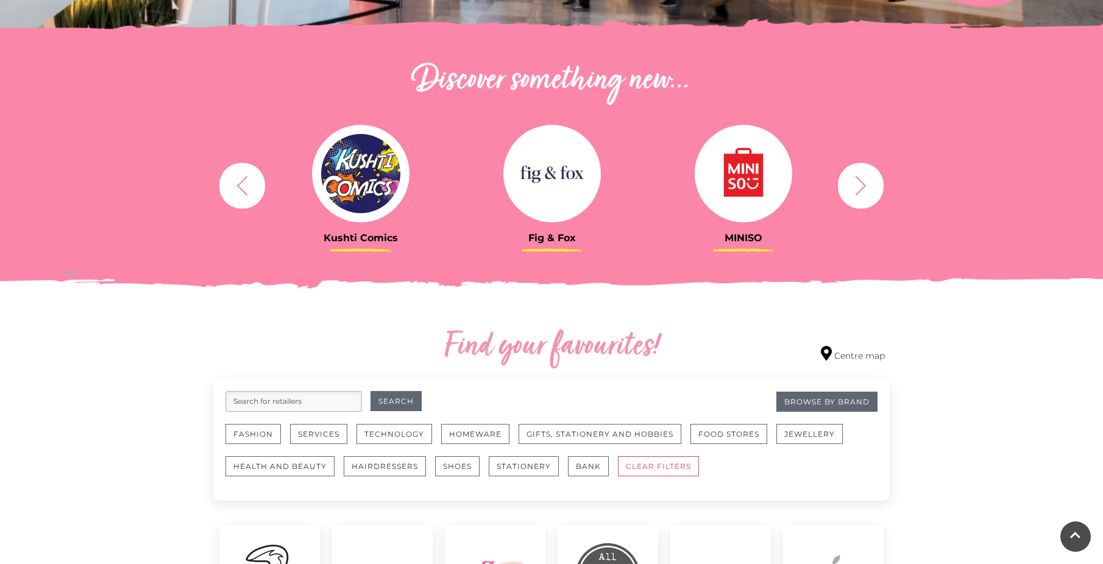
scroll to position [366, 0]
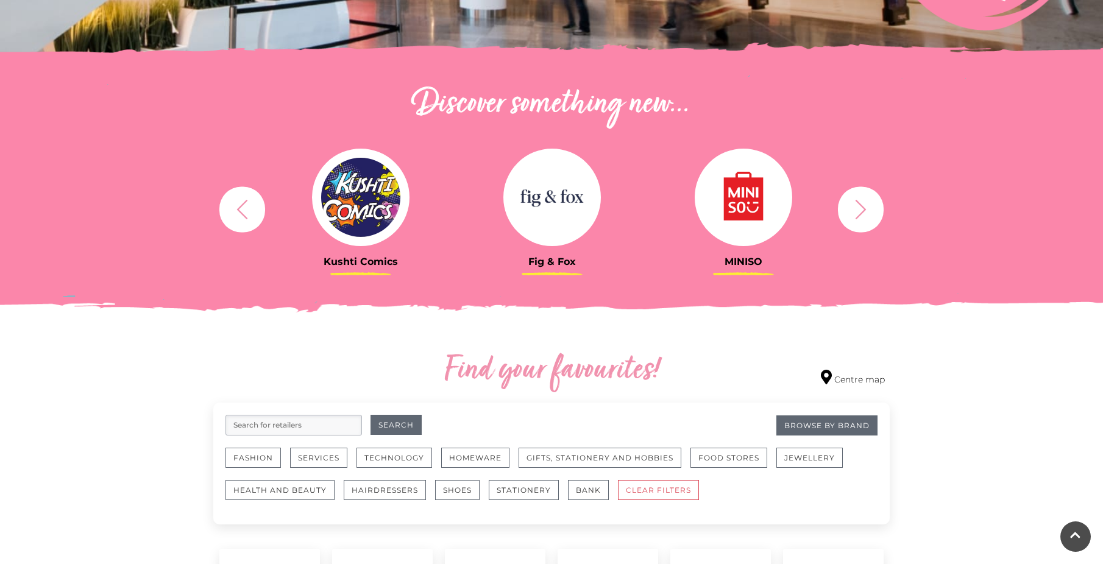
click at [853, 208] on icon "button" at bounding box center [860, 209] width 23 height 23
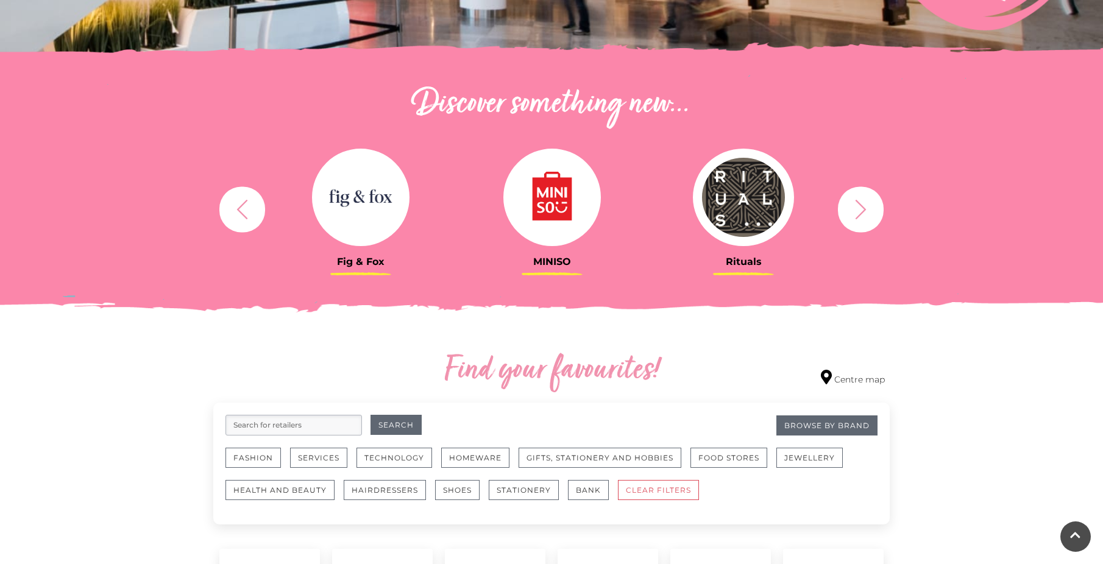
click at [852, 208] on icon "button" at bounding box center [860, 209] width 23 height 23
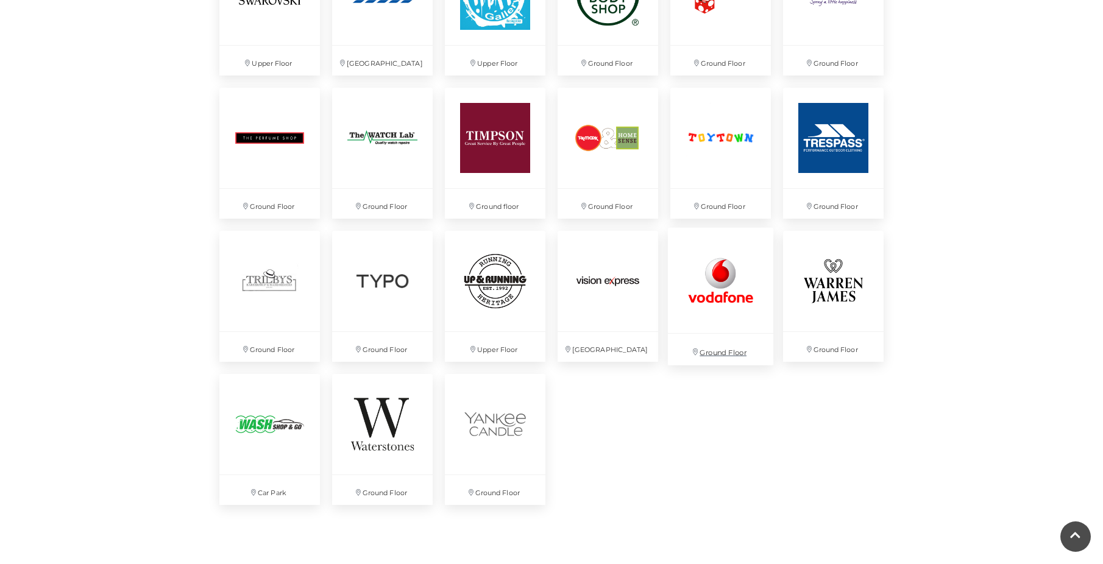
scroll to position [3108, 0]
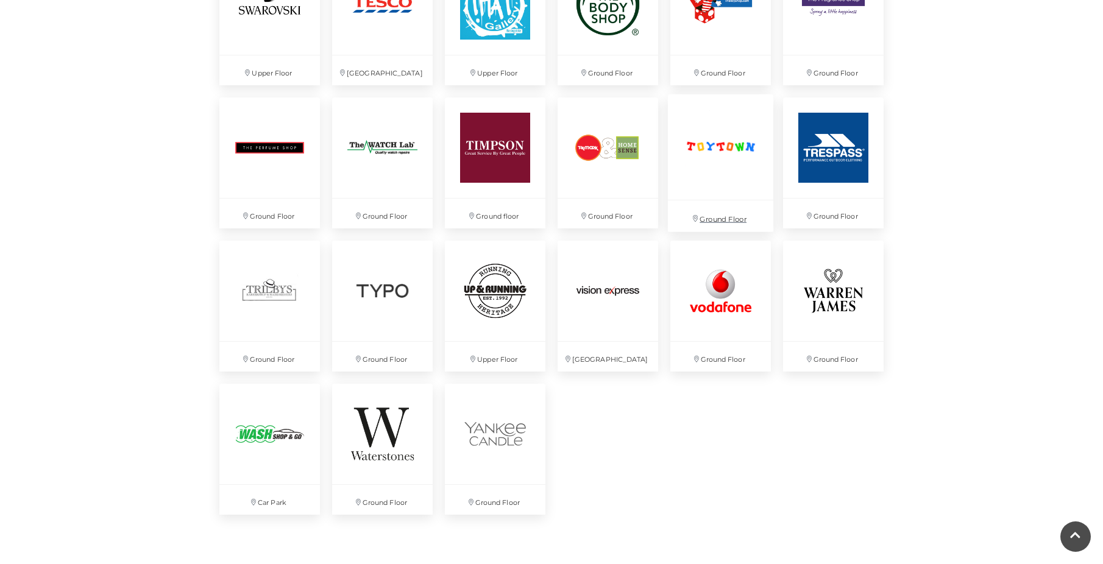
click at [703, 215] on p "Ground Floor" at bounding box center [720, 215] width 105 height 31
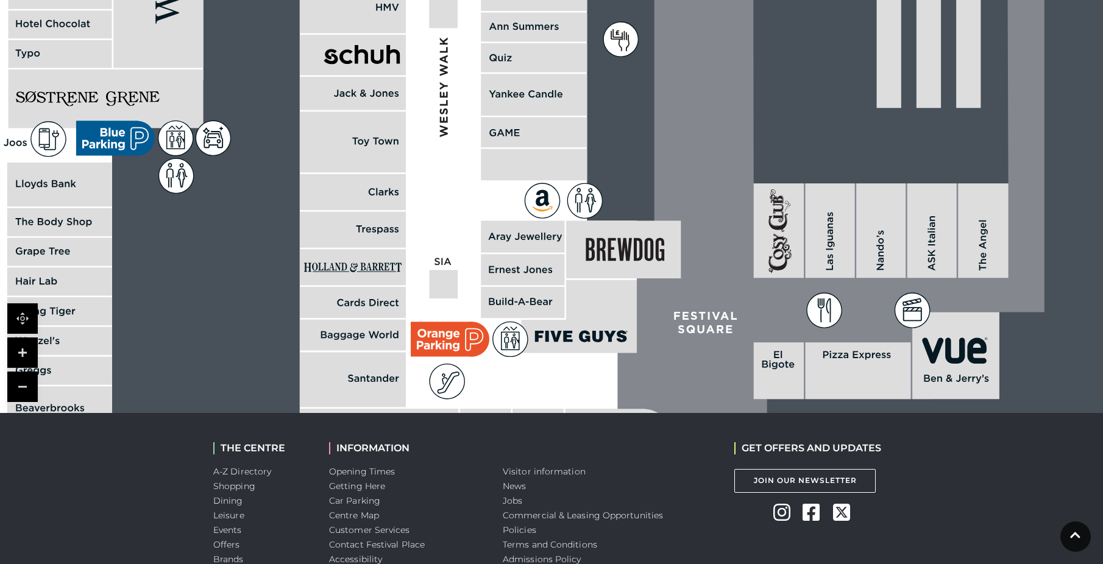
scroll to position [860, 0]
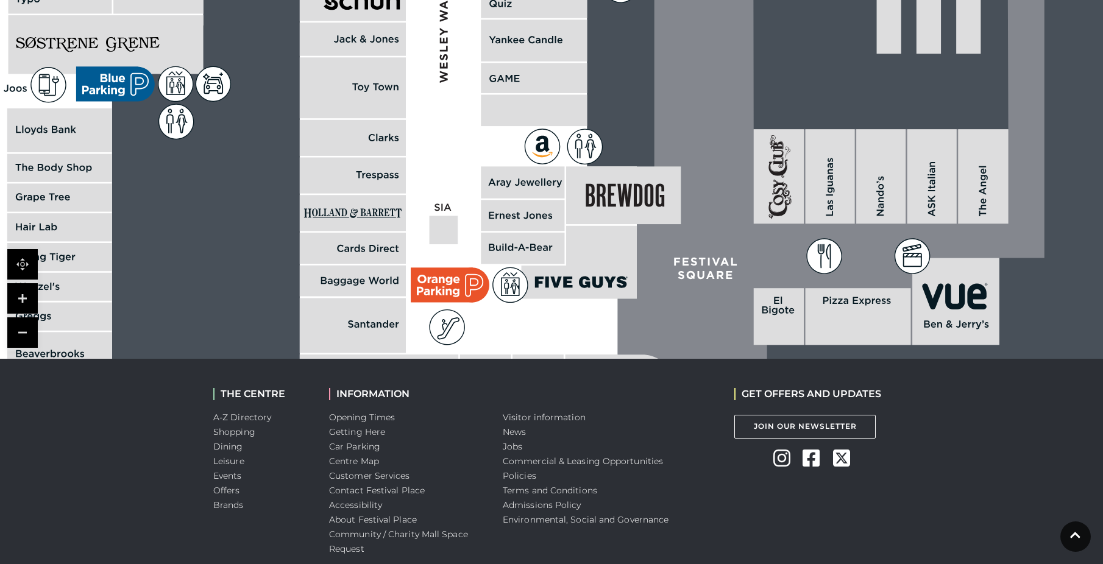
drag, startPoint x: 550, startPoint y: 341, endPoint x: 435, endPoint y: 289, distance: 126.0
click at [425, 289] on polygon at bounding box center [62, 160] width 1150 height 1333
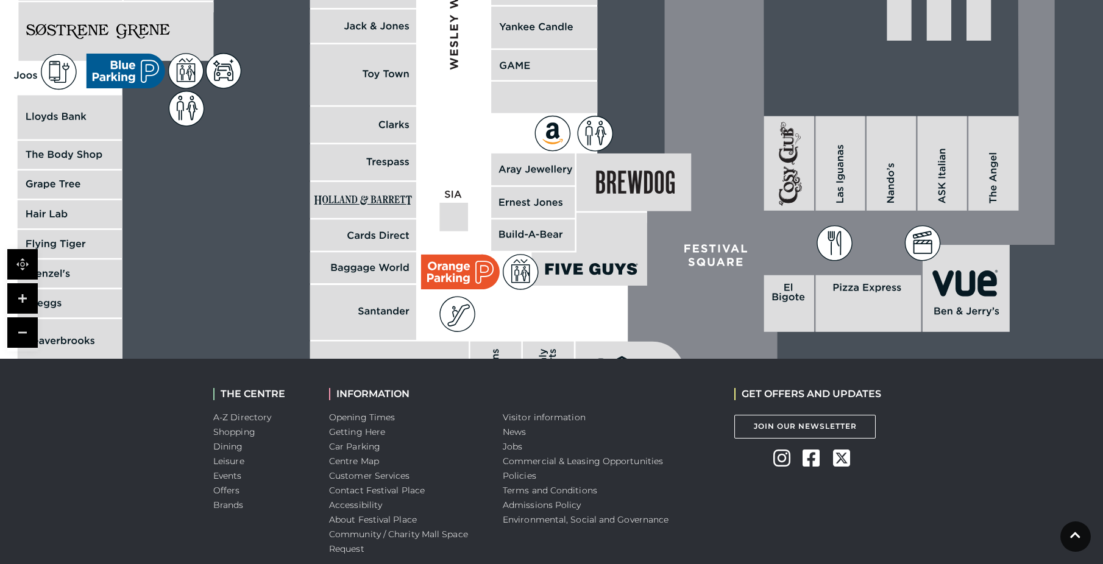
drag, startPoint x: 639, startPoint y: 304, endPoint x: 640, endPoint y: 205, distance: 98.7
click at [640, 176] on rect at bounding box center [633, 183] width 115 height 58
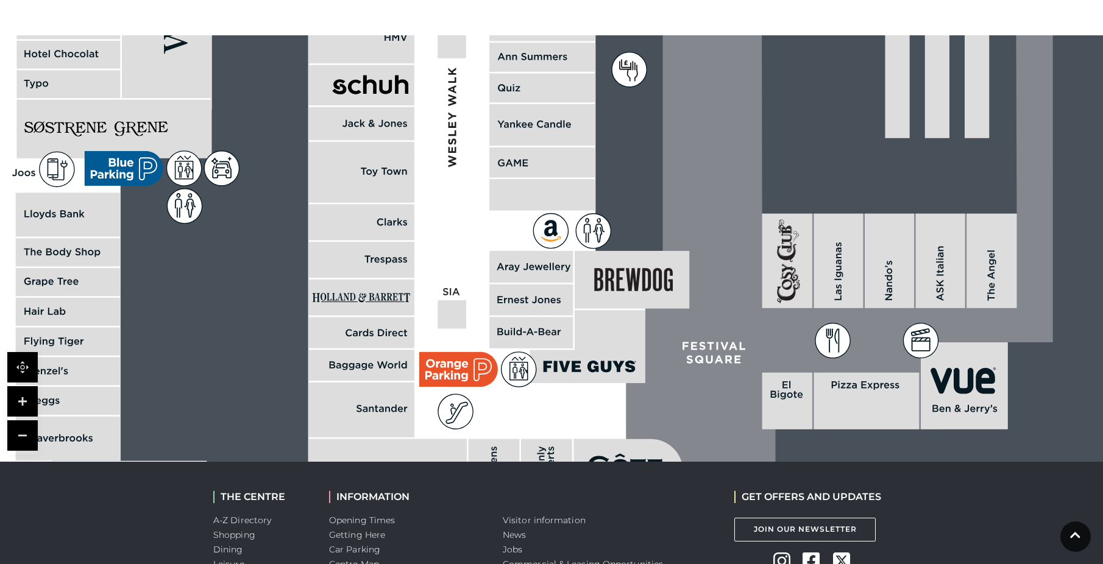
scroll to position [678, 0]
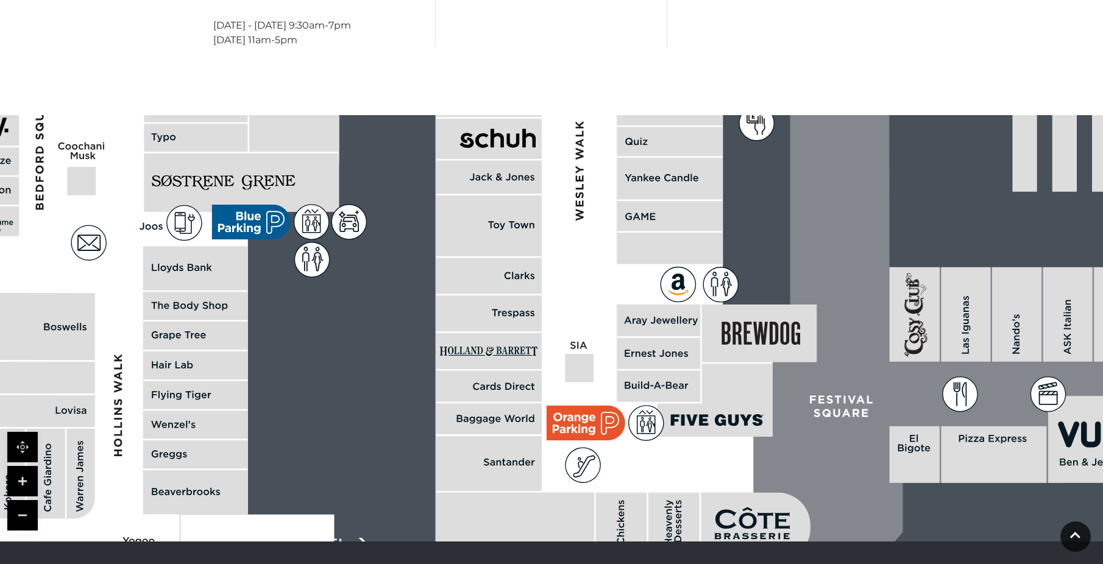
drag, startPoint x: 497, startPoint y: 391, endPoint x: 634, endPoint y: 398, distance: 137.3
click at [642, 369] on rect at bounding box center [658, 353] width 83 height 31
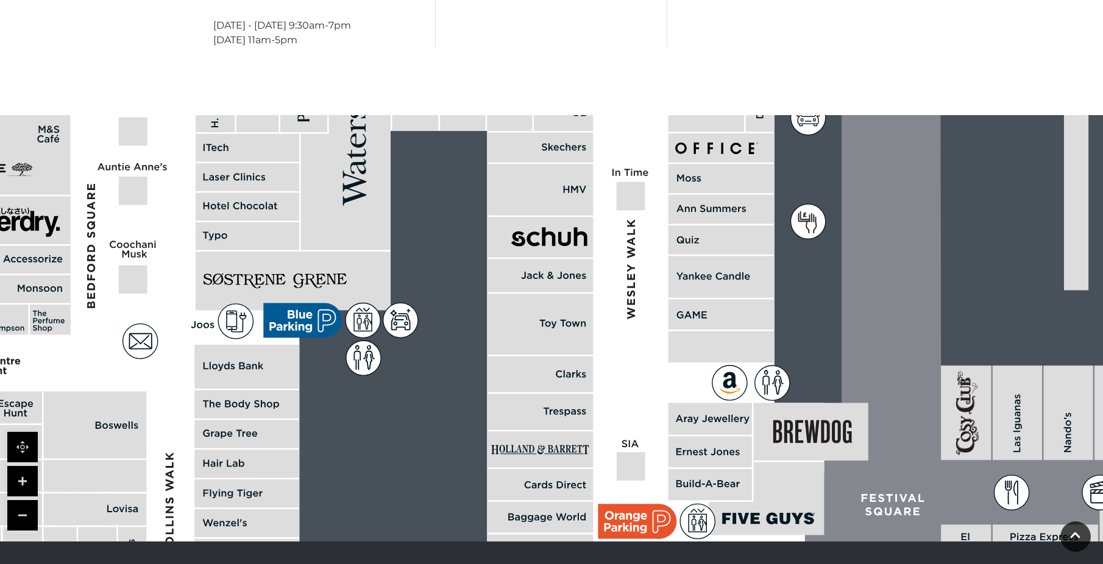
drag, startPoint x: 587, startPoint y: 358, endPoint x: 614, endPoint y: 393, distance: 44.4
click at [620, 406] on polygon at bounding box center [249, 396] width 1150 height 1333
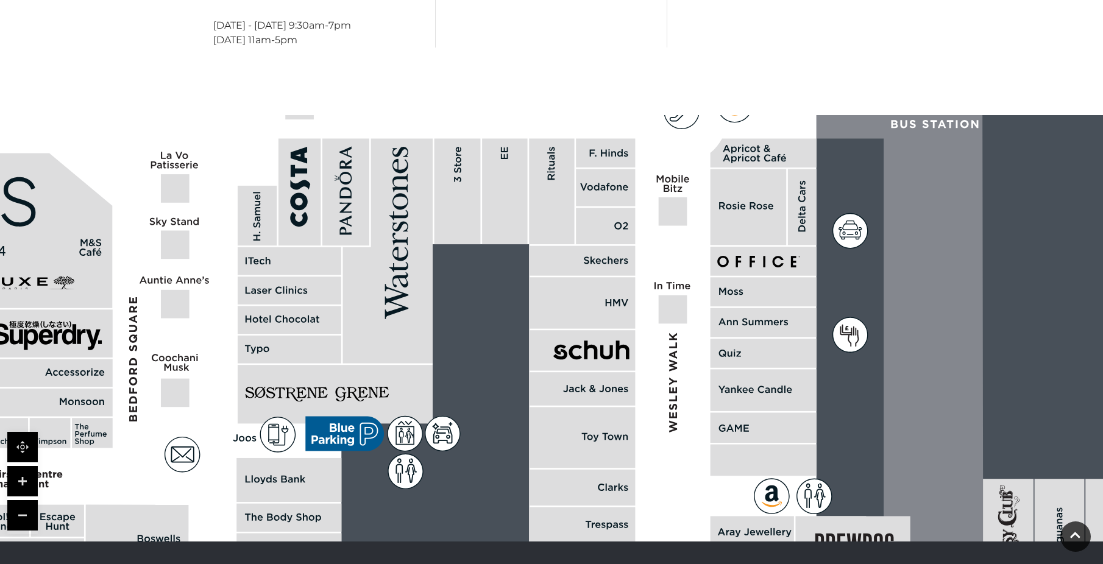
drag, startPoint x: 596, startPoint y: 388, endPoint x: 622, endPoint y: 447, distance: 64.4
click at [622, 453] on rect at bounding box center [582, 438] width 106 height 61
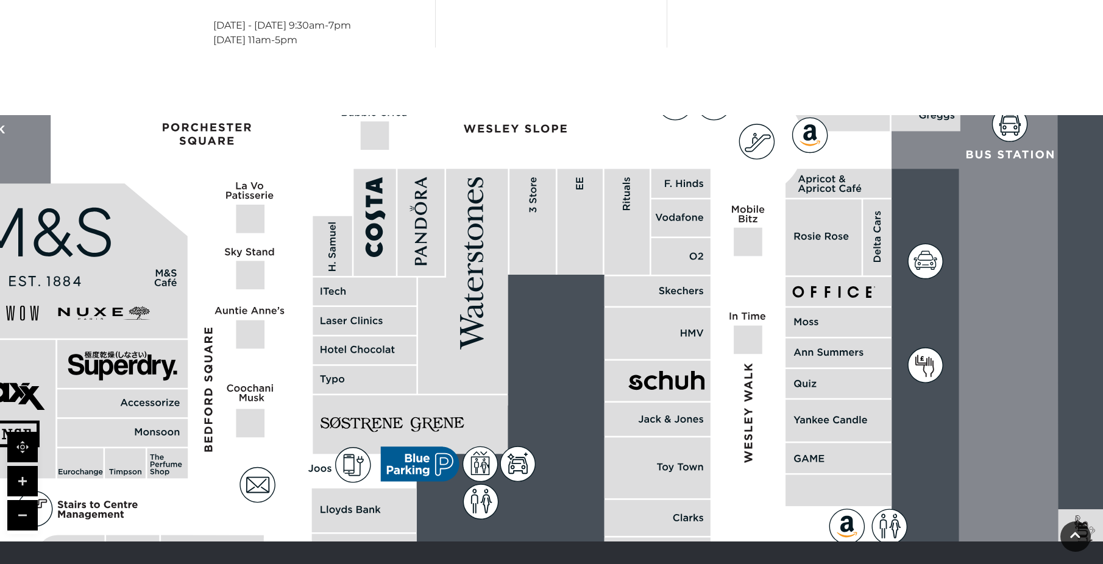
drag, startPoint x: 546, startPoint y: 340, endPoint x: 599, endPoint y: 354, distance: 54.8
click at [599, 354] on rect at bounding box center [907, 399] width 2695 height 1901
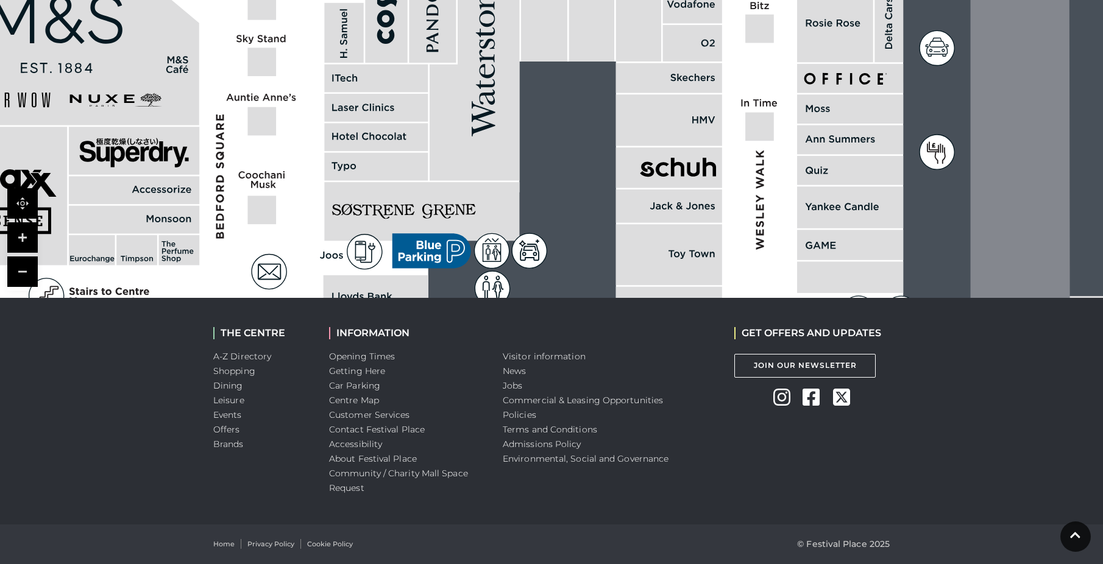
drag, startPoint x: 589, startPoint y: 339, endPoint x: 592, endPoint y: 369, distance: 29.4
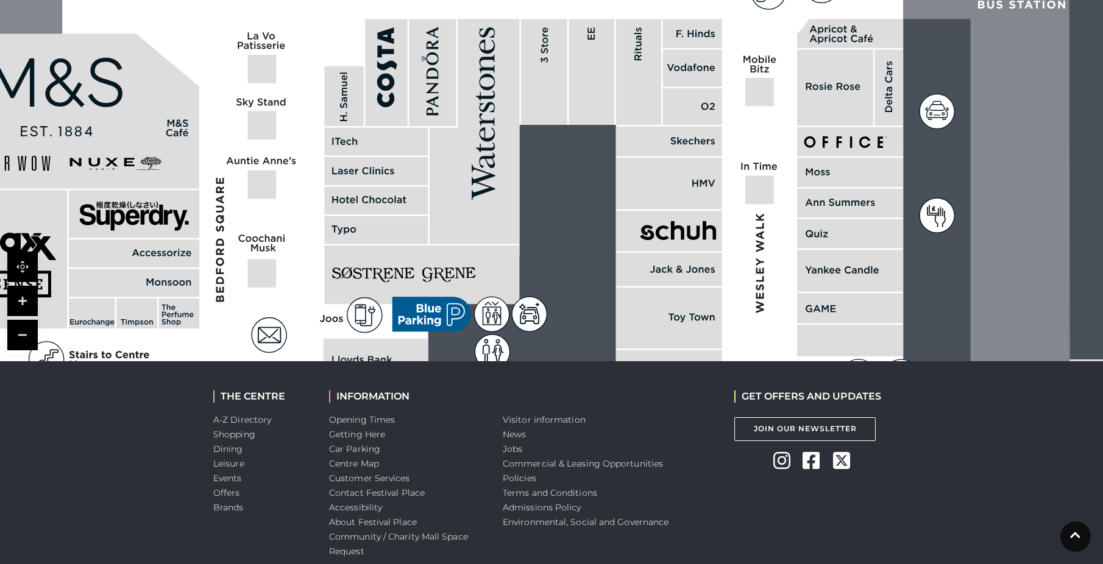
scroll to position [617, 0]
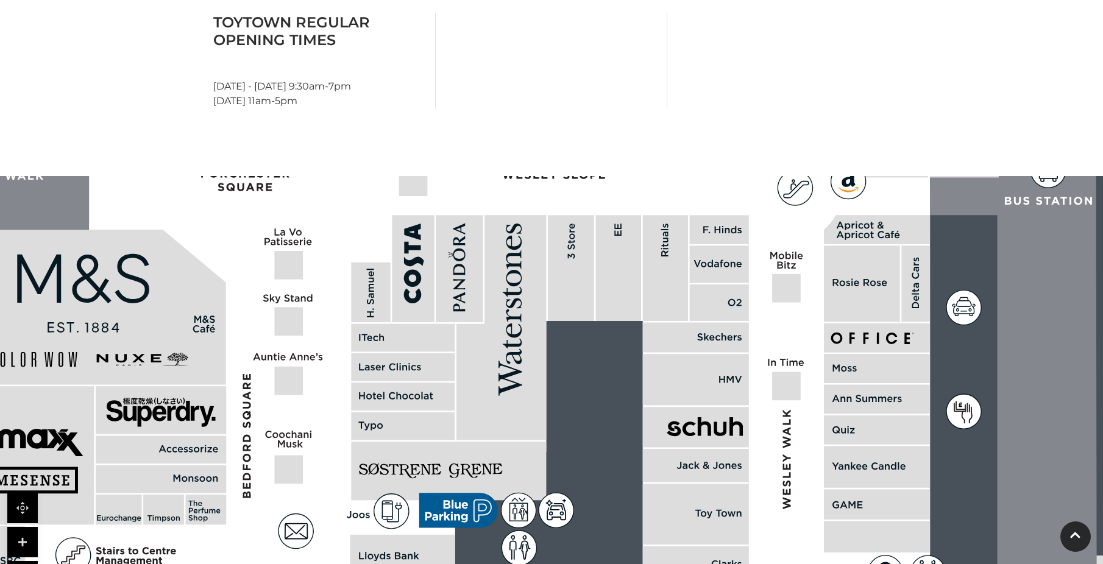
drag, startPoint x: 150, startPoint y: 461, endPoint x: 132, endPoint y: 550, distance: 90.8
click at [130, 435] on rect at bounding box center [161, 411] width 130 height 48
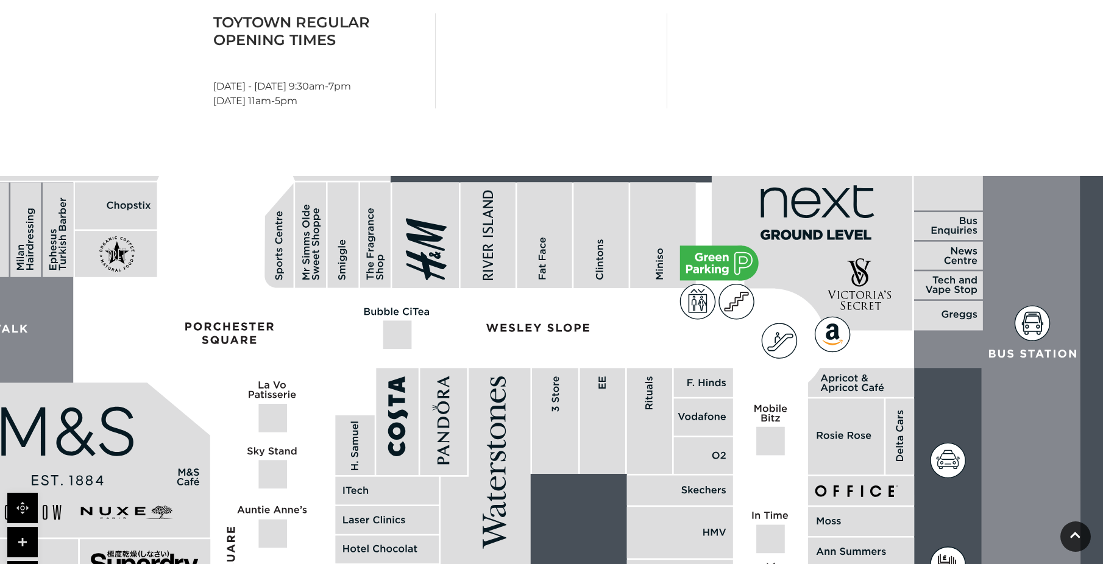
drag, startPoint x: 223, startPoint y: 447, endPoint x: 209, endPoint y: 514, distance: 67.9
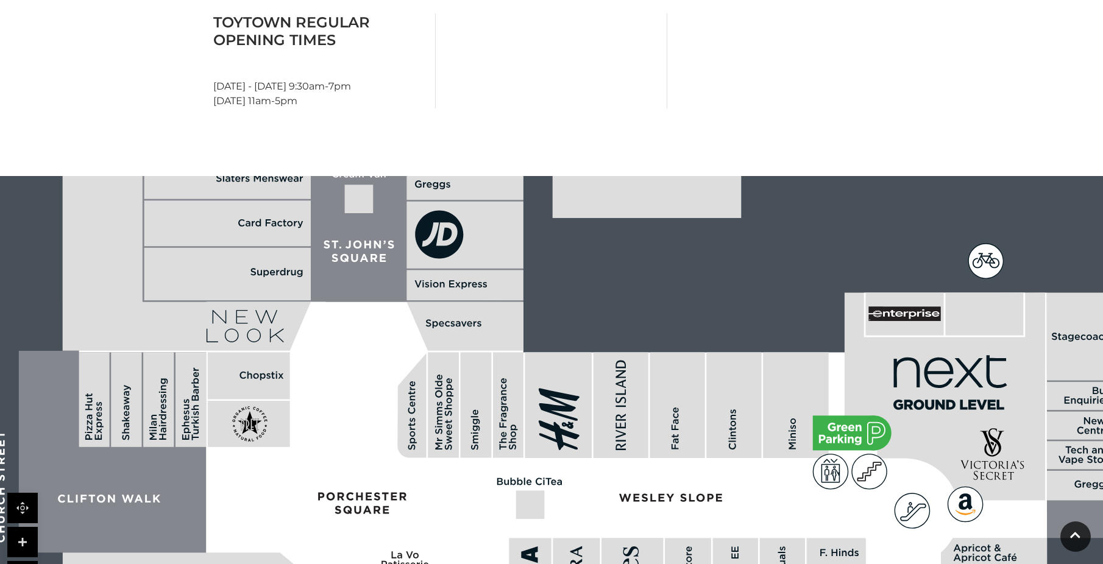
drag, startPoint x: 562, startPoint y: 382, endPoint x: 728, endPoint y: 465, distance: 185.9
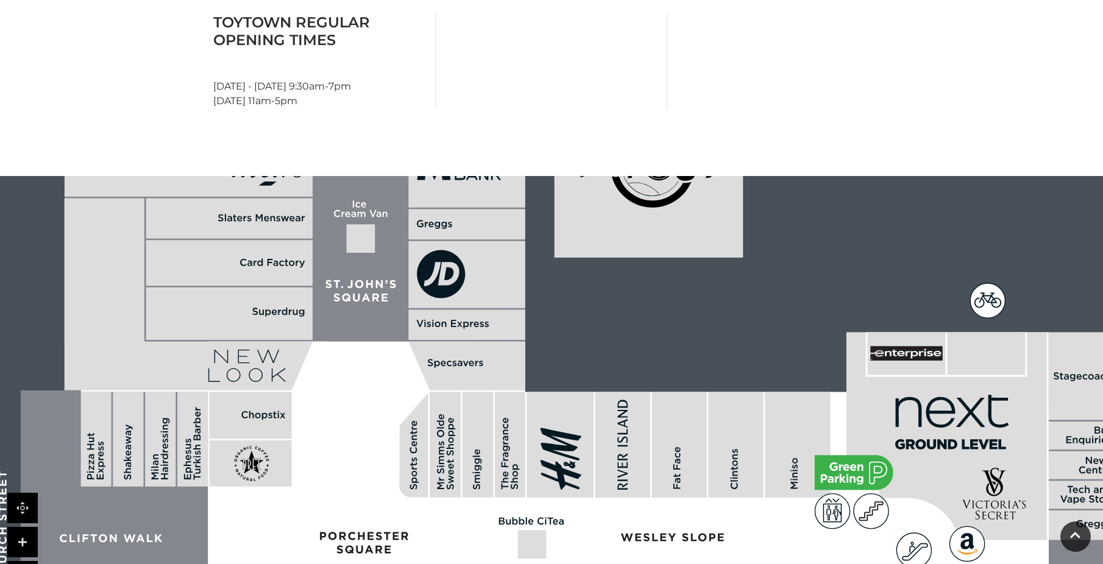
drag, startPoint x: 520, startPoint y: 389, endPoint x: 527, endPoint y: 464, distance: 75.9
click at [525, 391] on polygon at bounding box center [466, 366] width 116 height 49
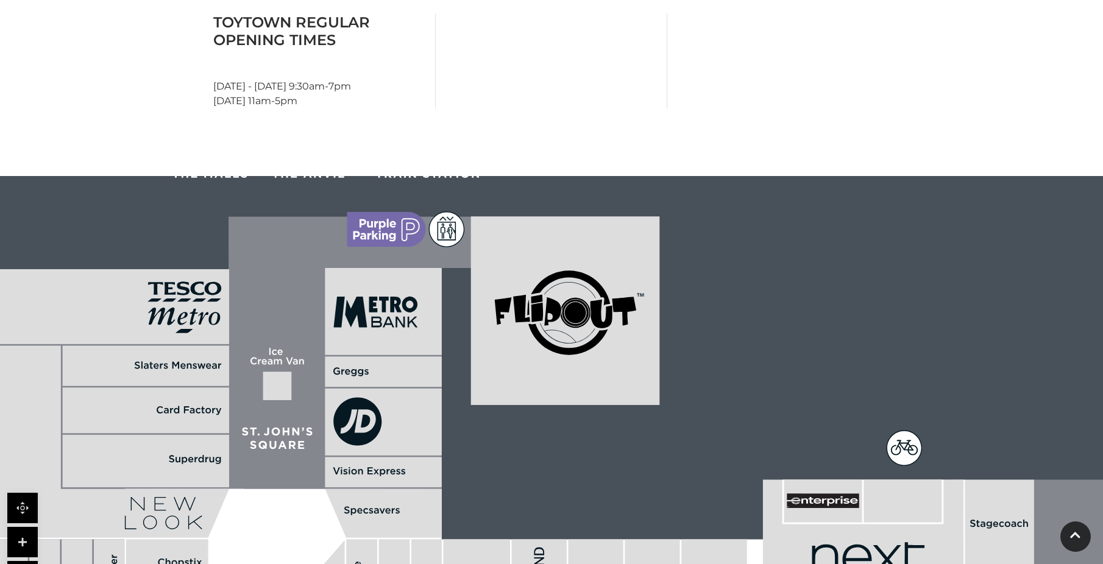
drag, startPoint x: 402, startPoint y: 396, endPoint x: 409, endPoint y: 417, distance: 21.8
click at [409, 417] on rect at bounding box center [383, 422] width 116 height 67
